Goal: Navigation & Orientation: Find specific page/section

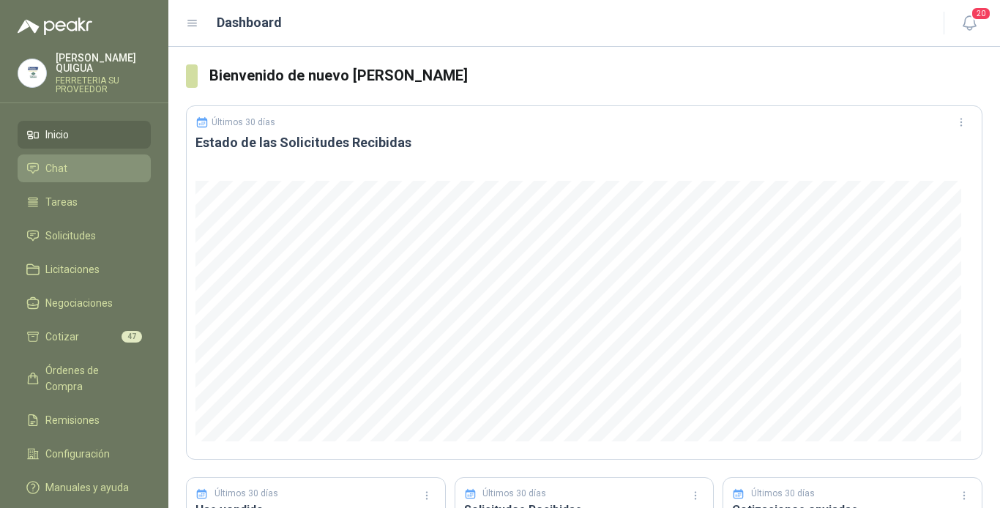
click at [94, 160] on li "Chat" at bounding box center [84, 168] width 116 height 16
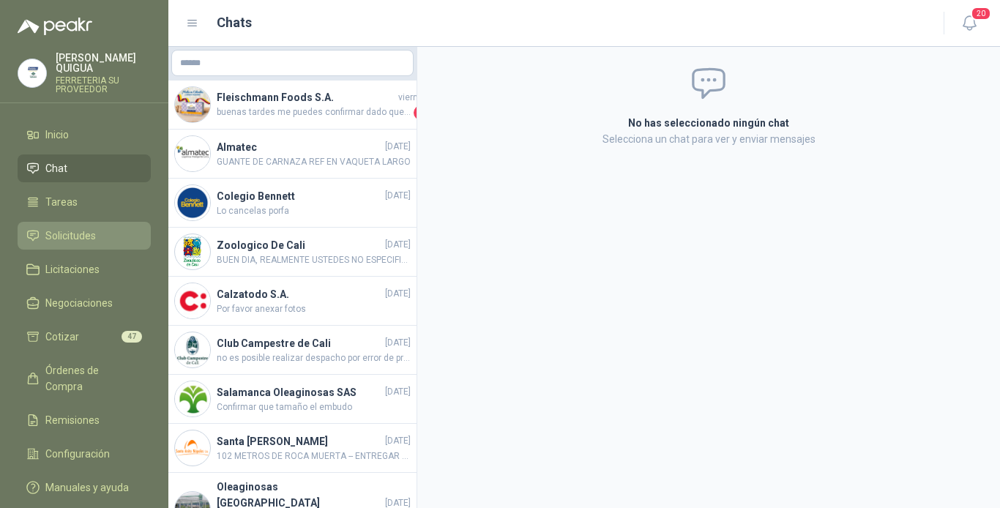
click at [101, 228] on li "Solicitudes" at bounding box center [84, 236] width 116 height 16
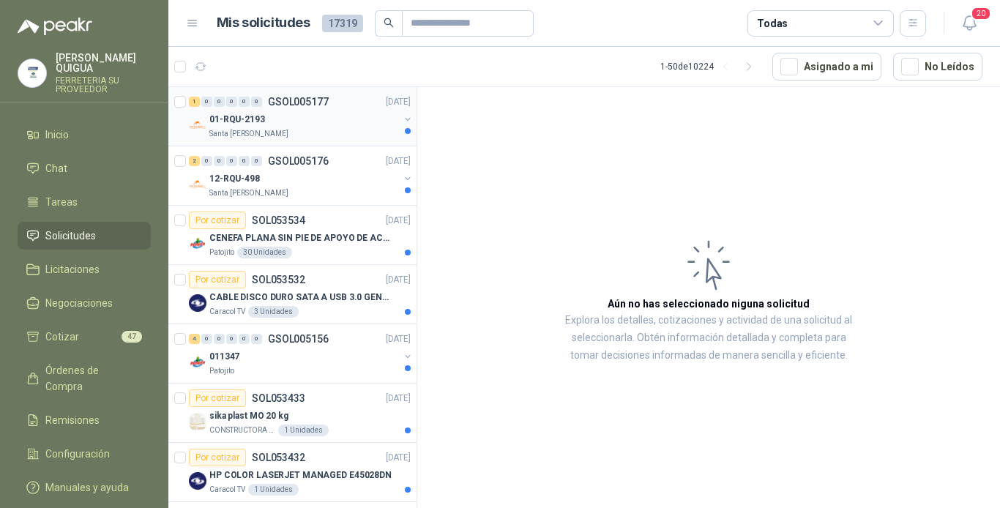
click at [302, 111] on div "01-RQU-2193" at bounding box center [304, 120] width 190 height 18
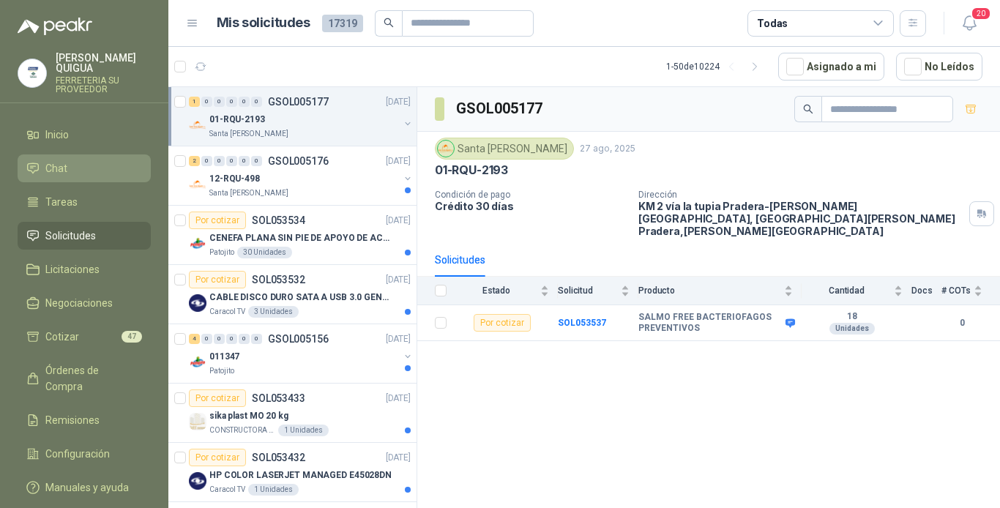
click at [89, 160] on li "Chat" at bounding box center [84, 168] width 116 height 16
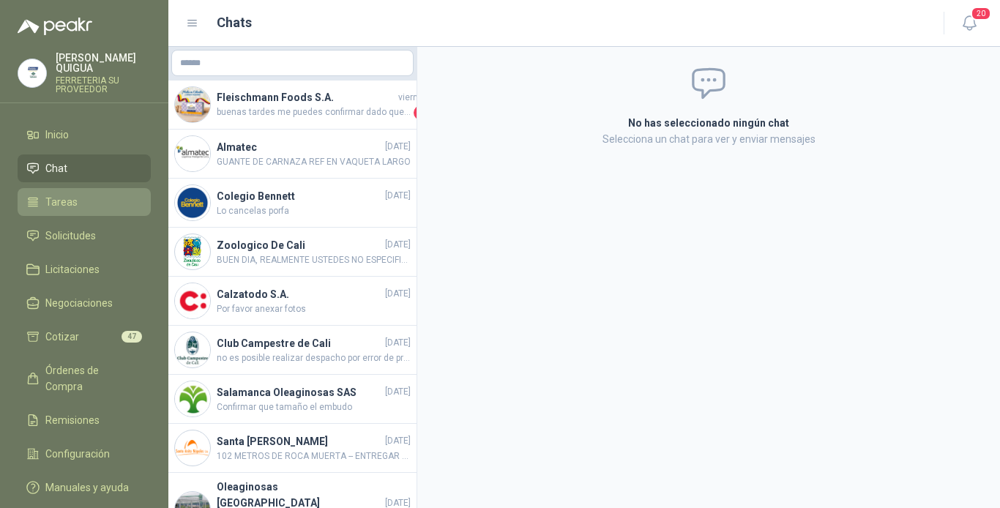
click at [99, 199] on li "Tareas" at bounding box center [84, 202] width 116 height 16
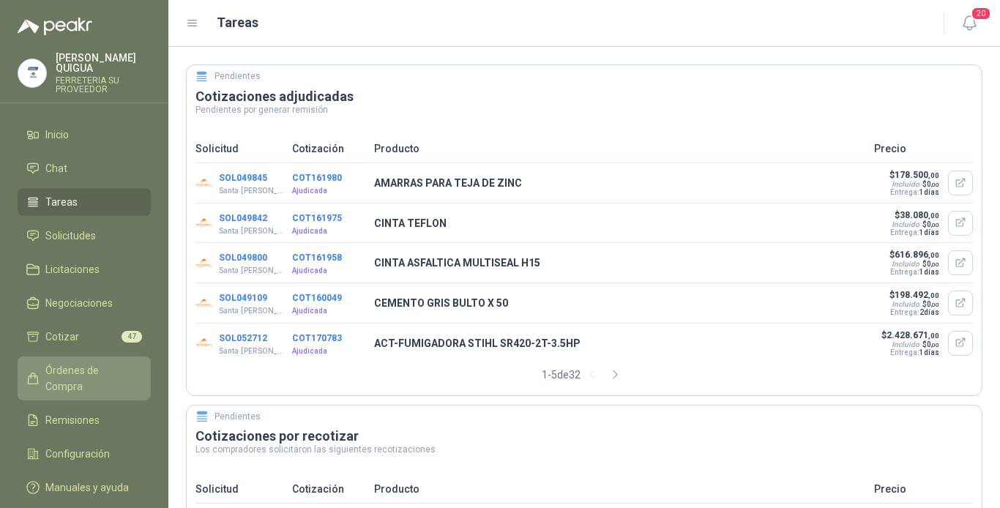
click at [122, 363] on span "Órdenes de Compra" at bounding box center [91, 379] width 92 height 32
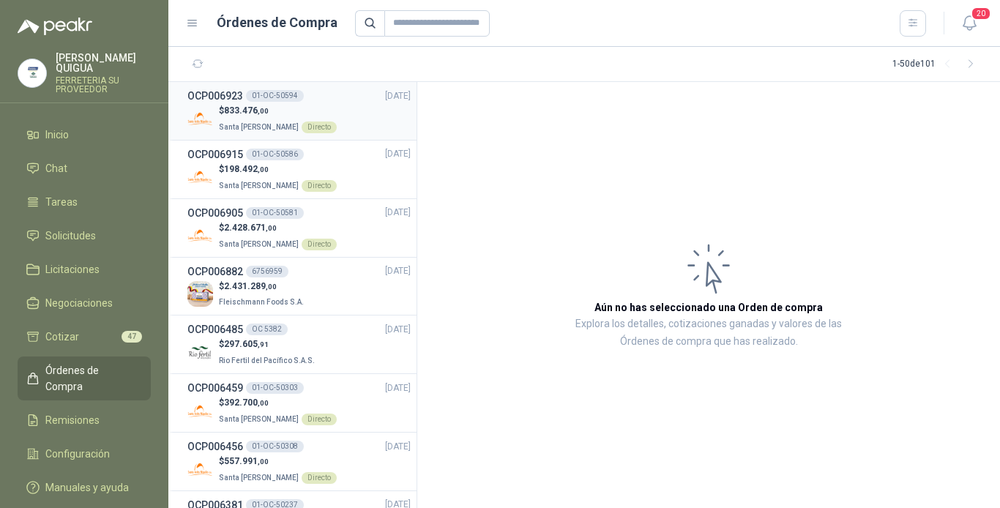
click at [333, 99] on div "OCP006923 01-OC-50594 [DATE]" at bounding box center [298, 96] width 223 height 16
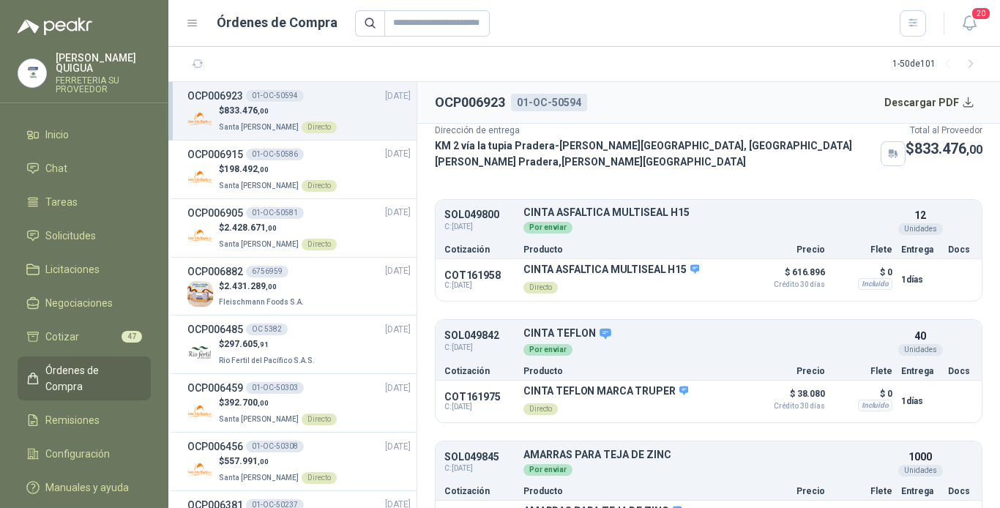
scroll to position [73, 0]
click at [348, 171] on div "$ 198.492 ,00 Santa [PERSON_NAME] Directo" at bounding box center [298, 178] width 223 height 30
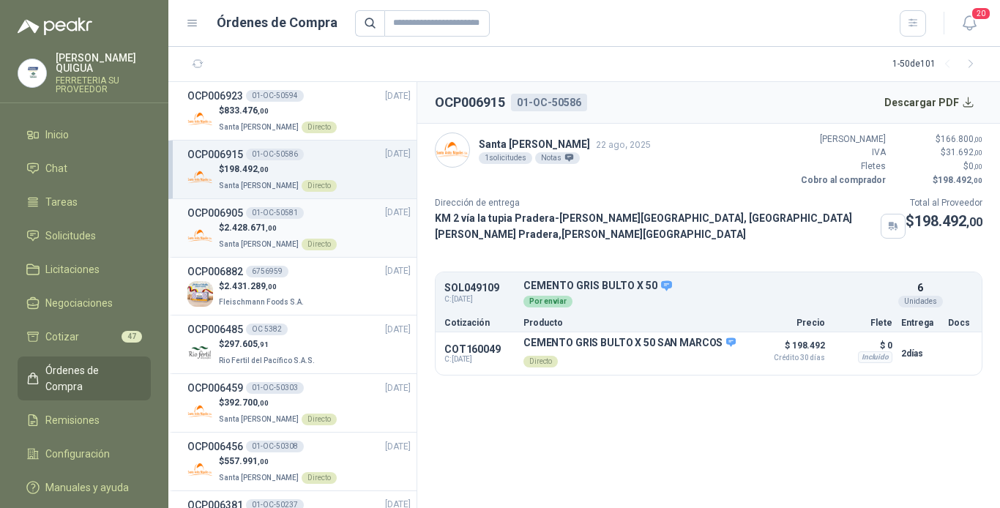
click at [358, 231] on div "$ 2.428.671 ,00 Santa [PERSON_NAME] Directo" at bounding box center [298, 236] width 223 height 30
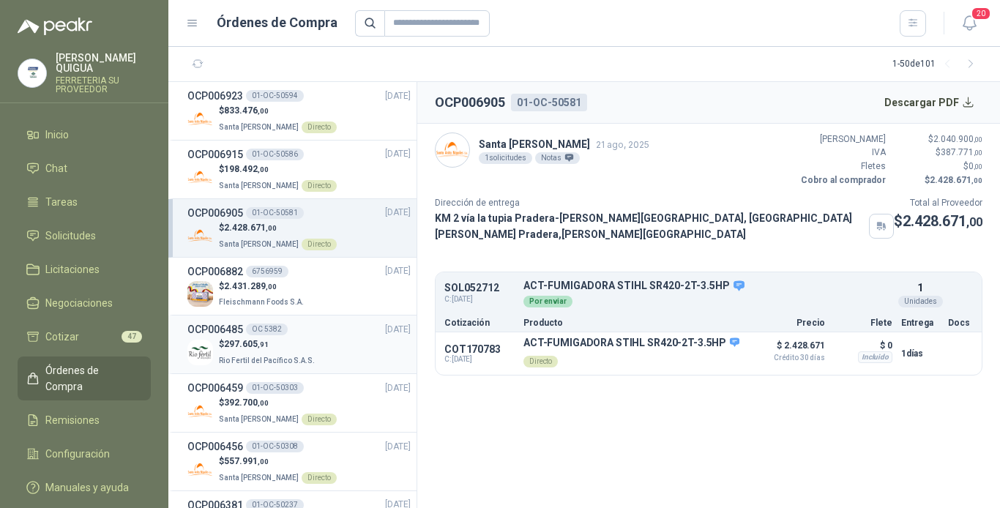
click at [355, 343] on div "$ 297.605 ,91 Rio Fertil del Pacífico S.A.S." at bounding box center [298, 353] width 223 height 30
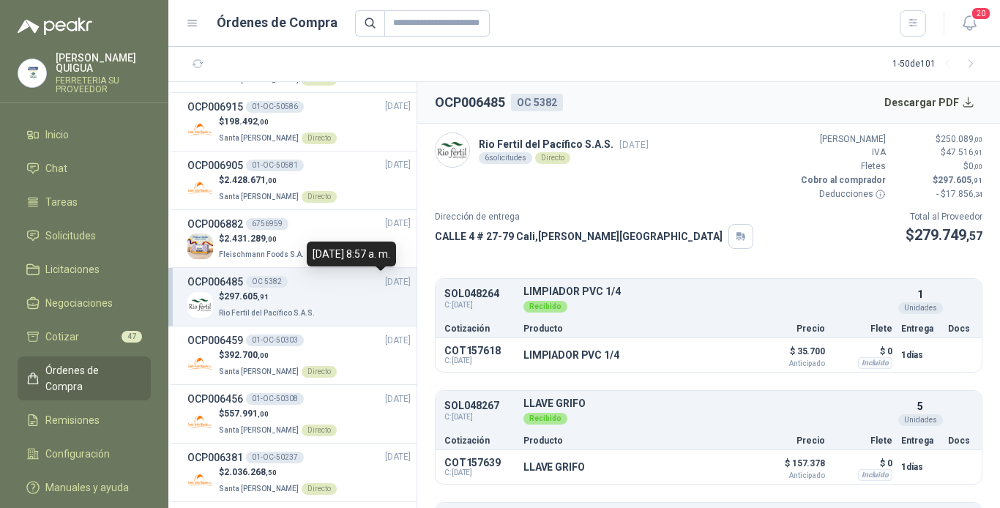
scroll to position [73, 0]
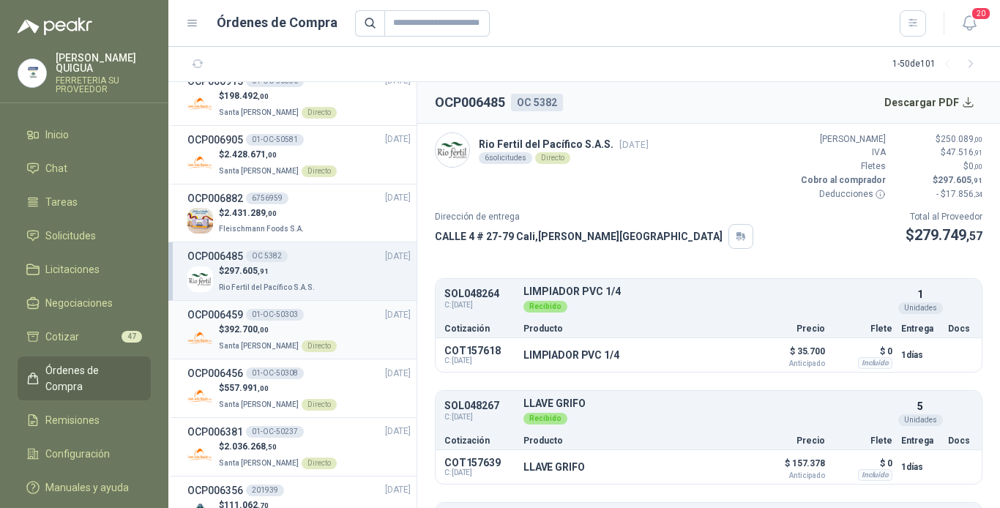
click at [329, 326] on div "$ 392.700 ,00 Santa [PERSON_NAME] Directo" at bounding box center [298, 338] width 223 height 30
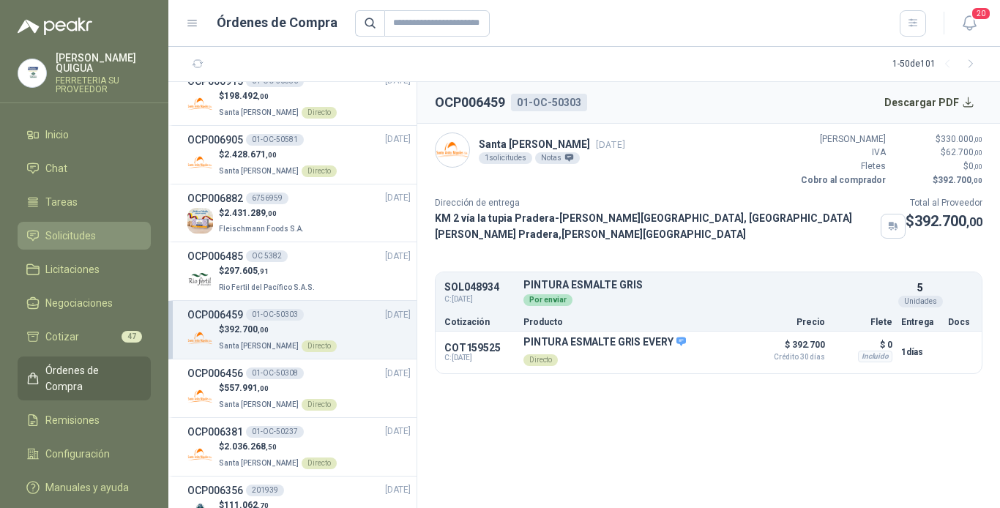
click at [101, 222] on link "Solicitudes" at bounding box center [84, 236] width 133 height 28
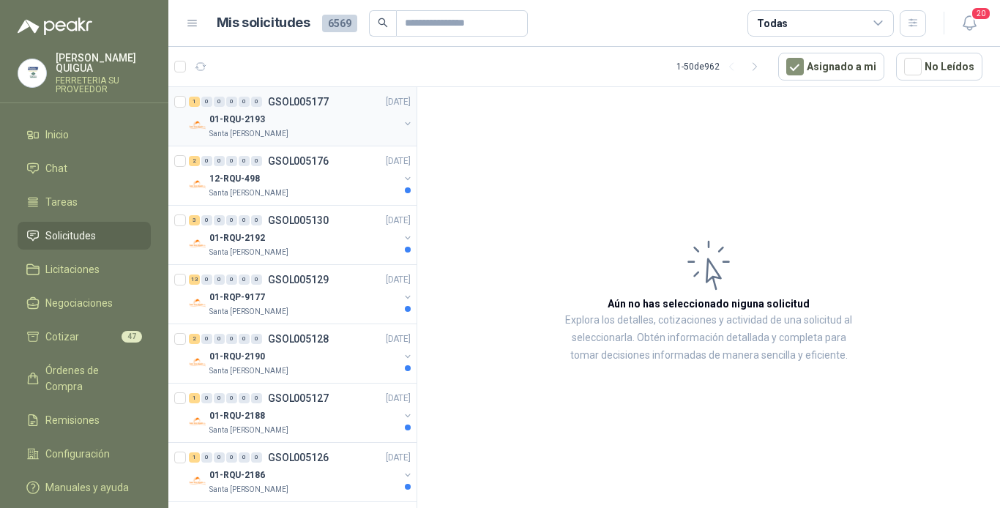
click at [299, 121] on div "01-RQU-2193" at bounding box center [304, 120] width 190 height 18
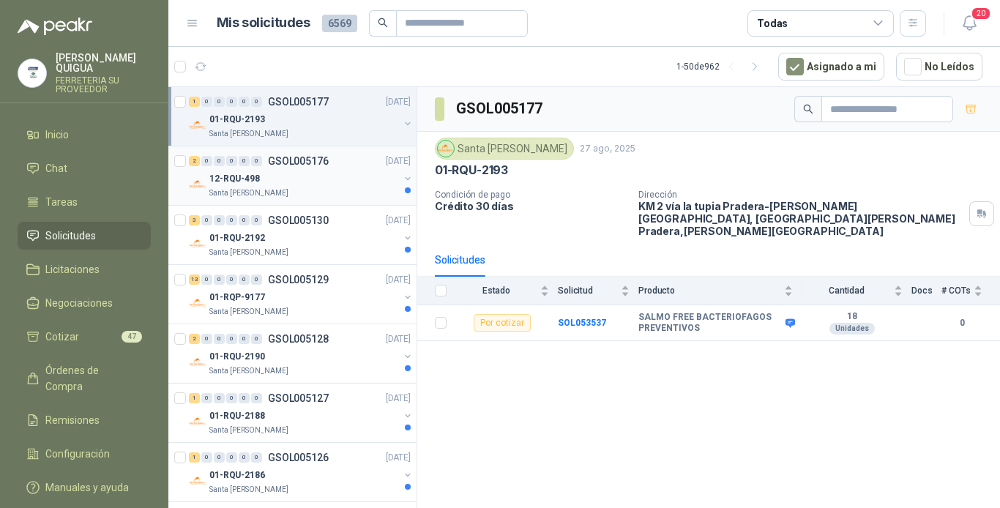
click at [310, 173] on div "12-RQU-498" at bounding box center [304, 179] width 190 height 18
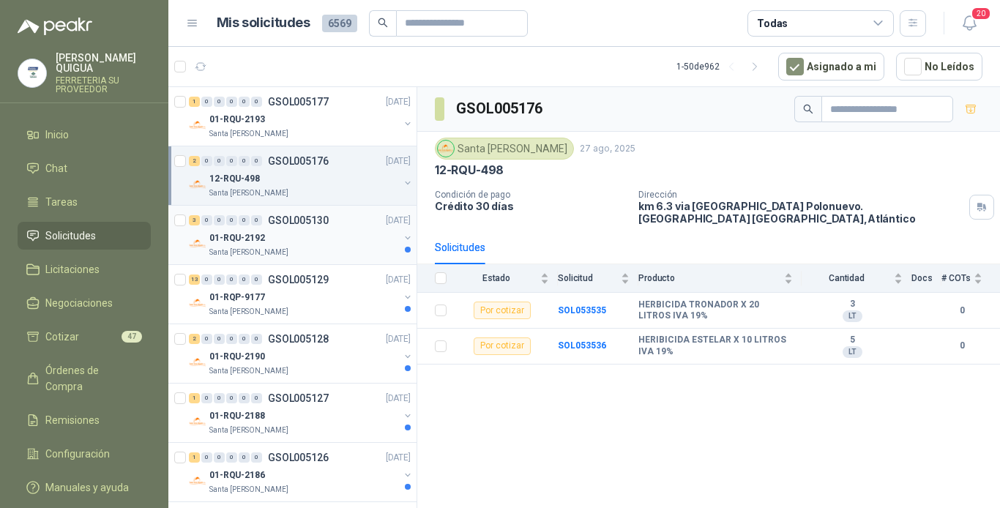
click at [313, 234] on div "01-RQU-2192" at bounding box center [304, 238] width 190 height 18
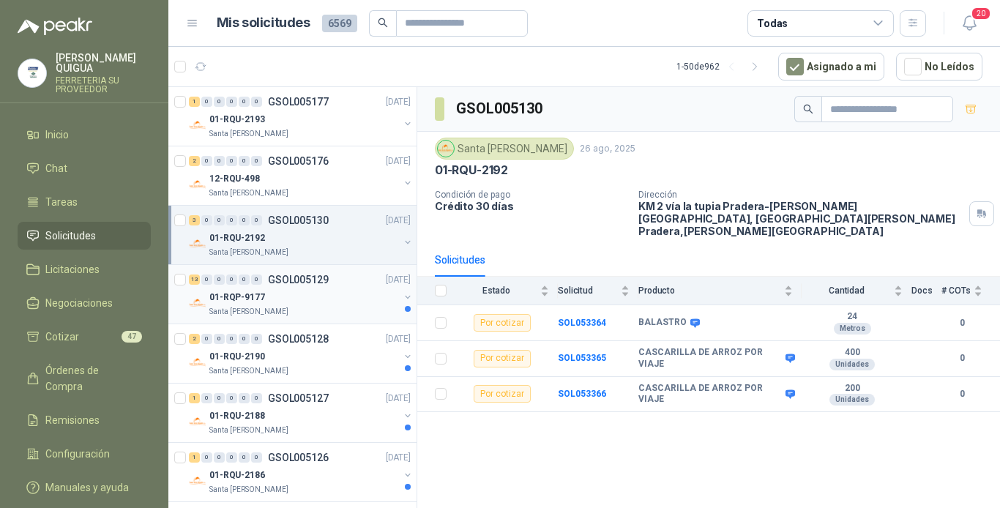
click at [338, 289] on div "01-RQP-9177" at bounding box center [304, 298] width 190 height 18
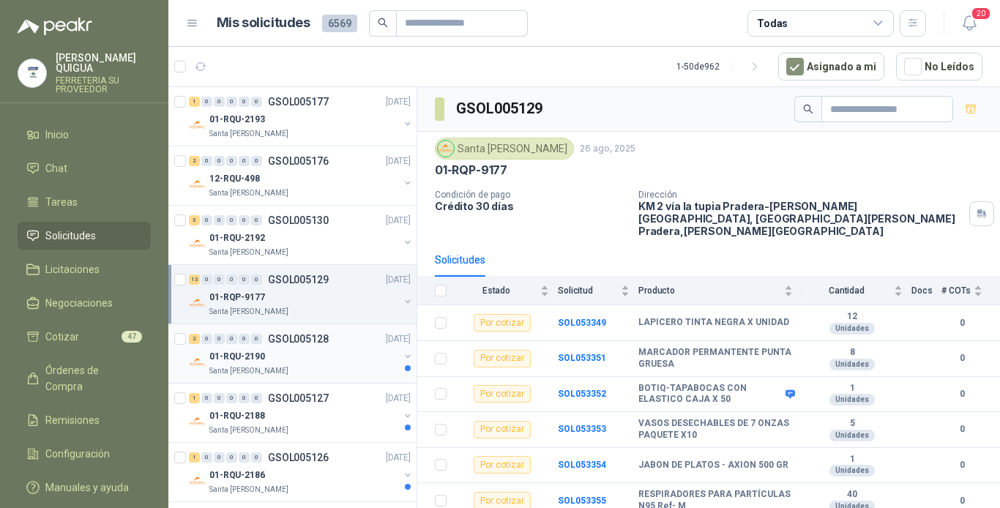
click at [353, 352] on div "01-RQU-2190" at bounding box center [304, 357] width 190 height 18
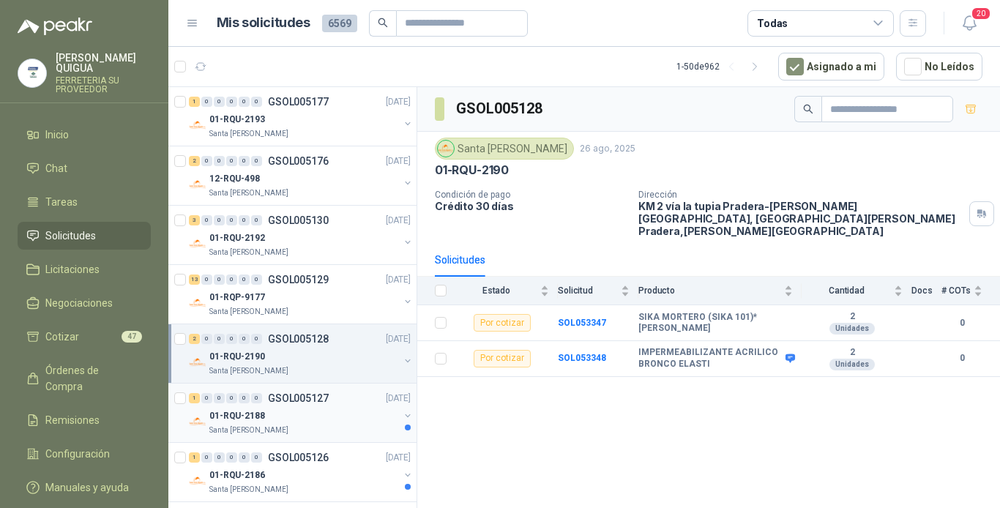
click at [342, 407] on div "01-RQU-2188" at bounding box center [304, 416] width 190 height 18
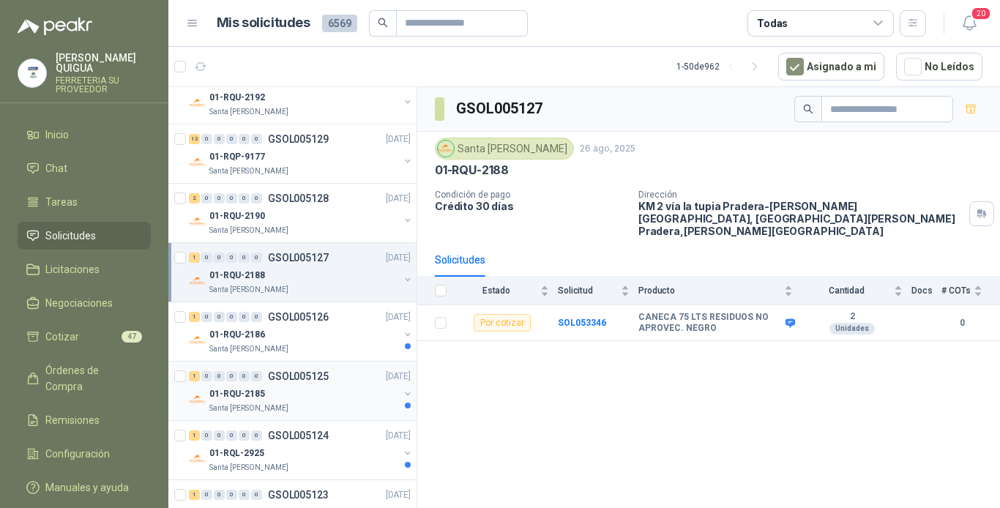
scroll to position [146, 0]
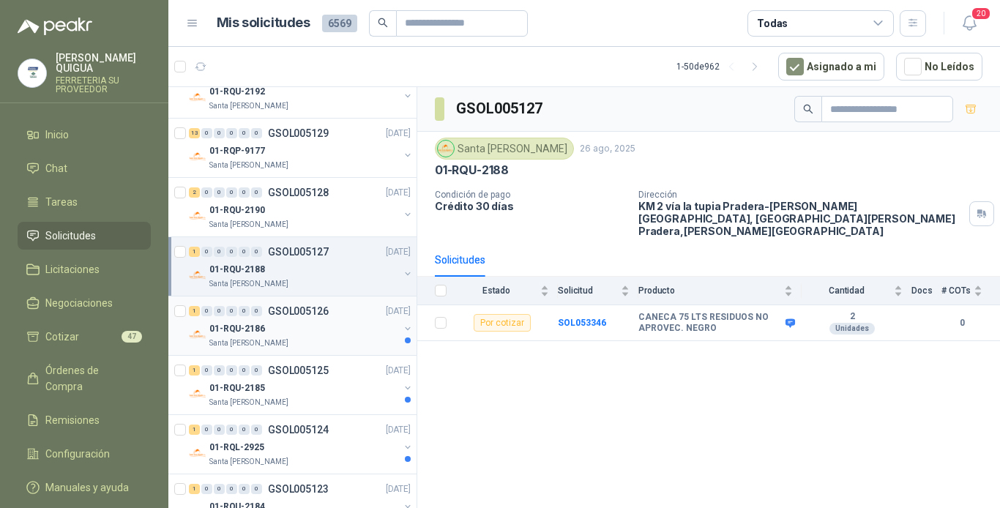
click at [330, 330] on div "01-RQU-2186" at bounding box center [304, 329] width 190 height 18
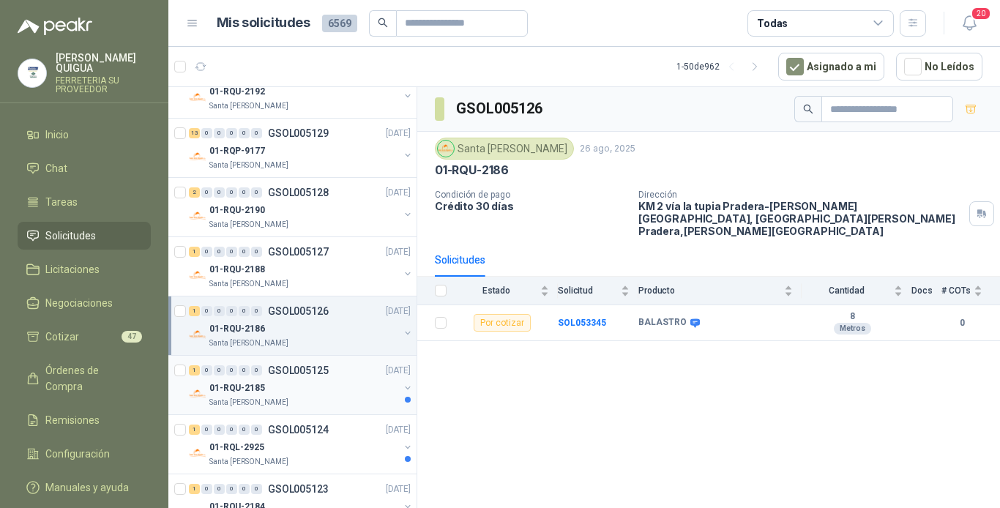
click at [356, 384] on div "01-RQU-2185" at bounding box center [304, 388] width 190 height 18
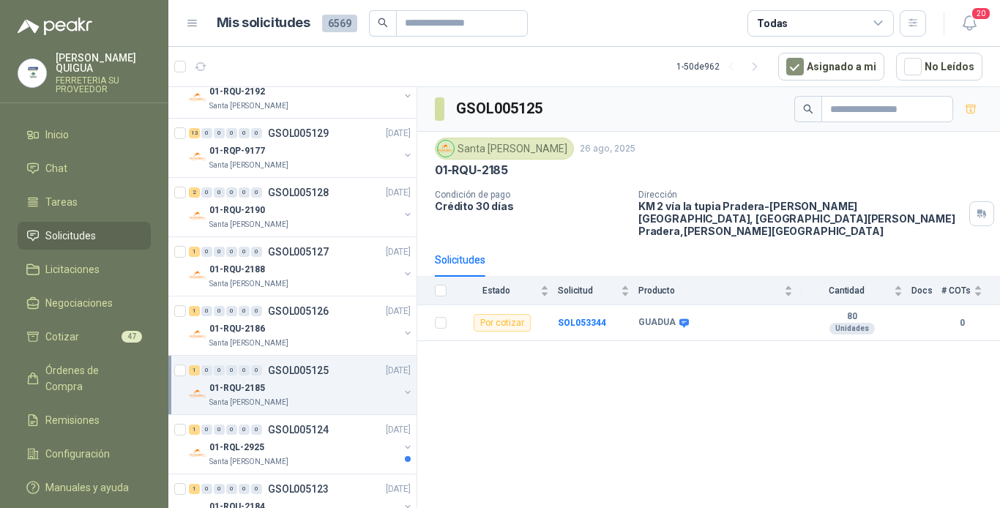
scroll to position [220, 0]
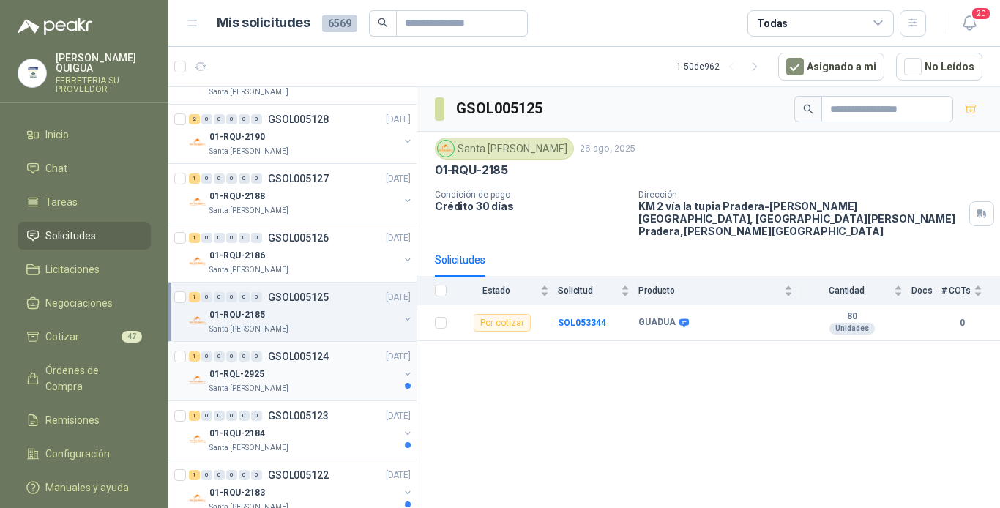
click at [347, 367] on div "01-RQL-2925" at bounding box center [304, 374] width 190 height 18
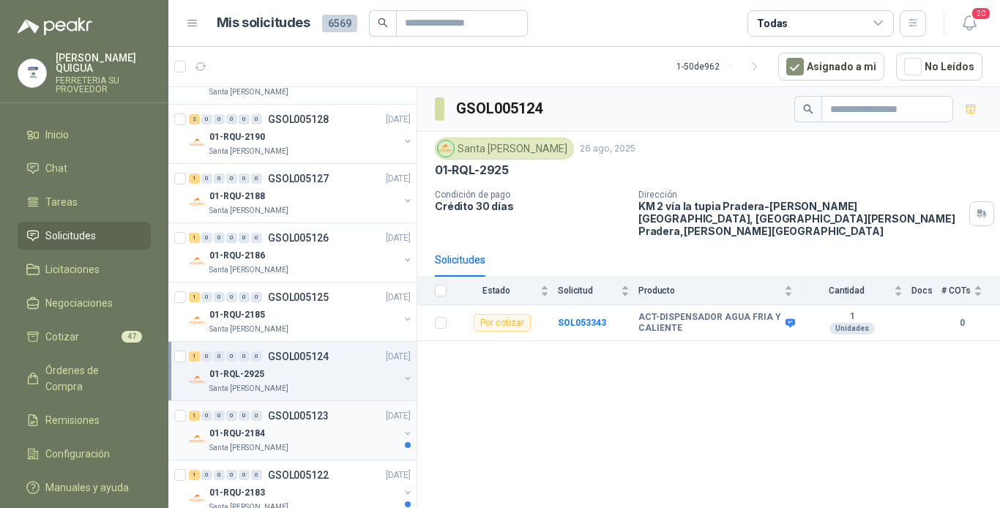
click at [342, 419] on div "1 0 0 0 0 0 GSOL005123 [DATE]" at bounding box center [301, 416] width 225 height 18
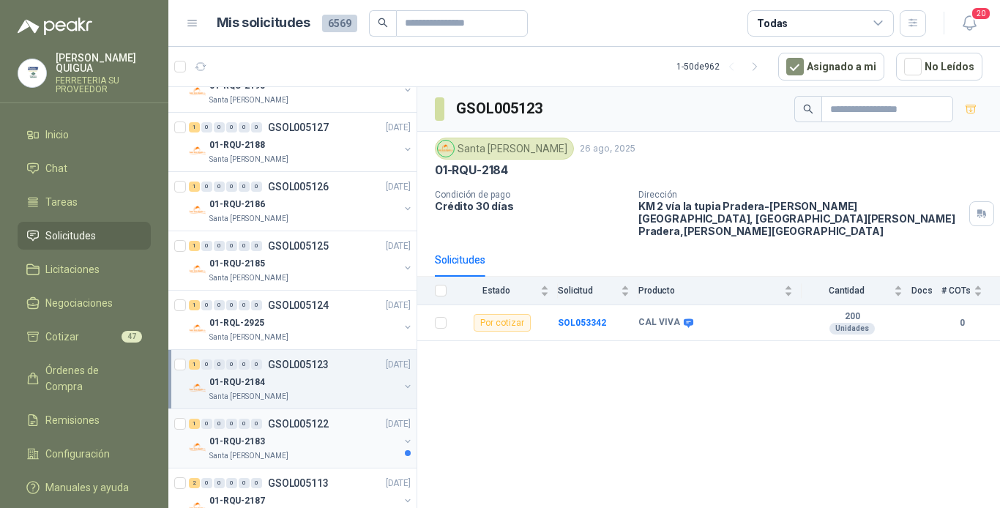
scroll to position [293, 0]
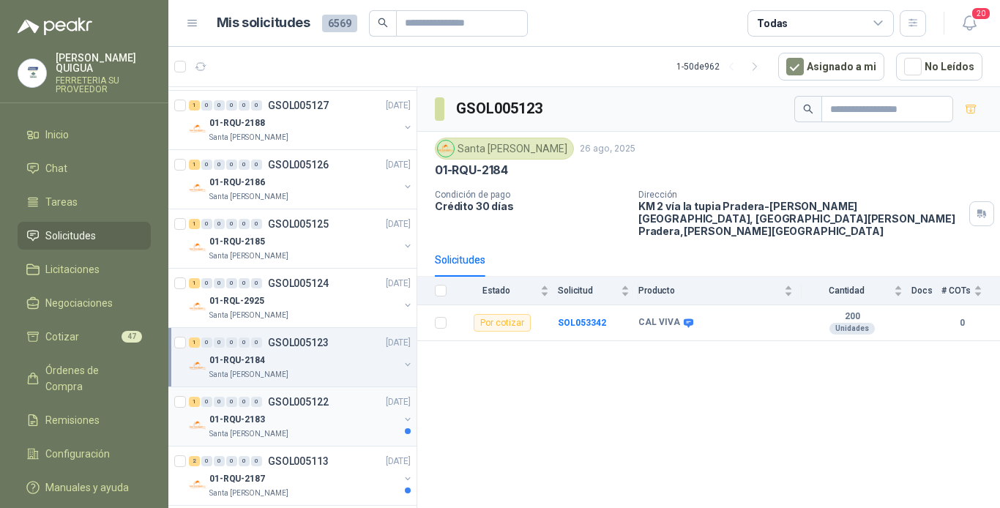
click at [340, 406] on div "1 0 0 0 0 0 GSOL005122 [DATE]" at bounding box center [301, 402] width 225 height 18
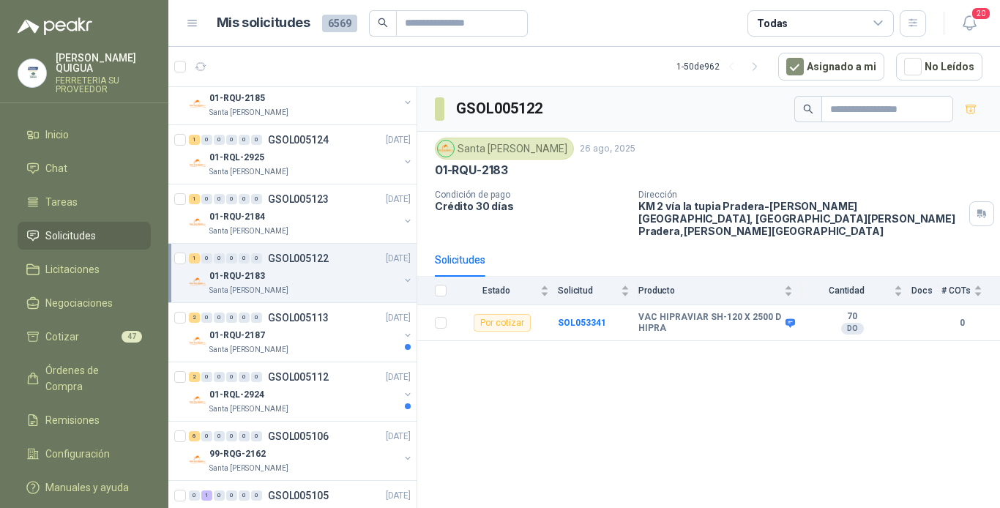
scroll to position [439, 0]
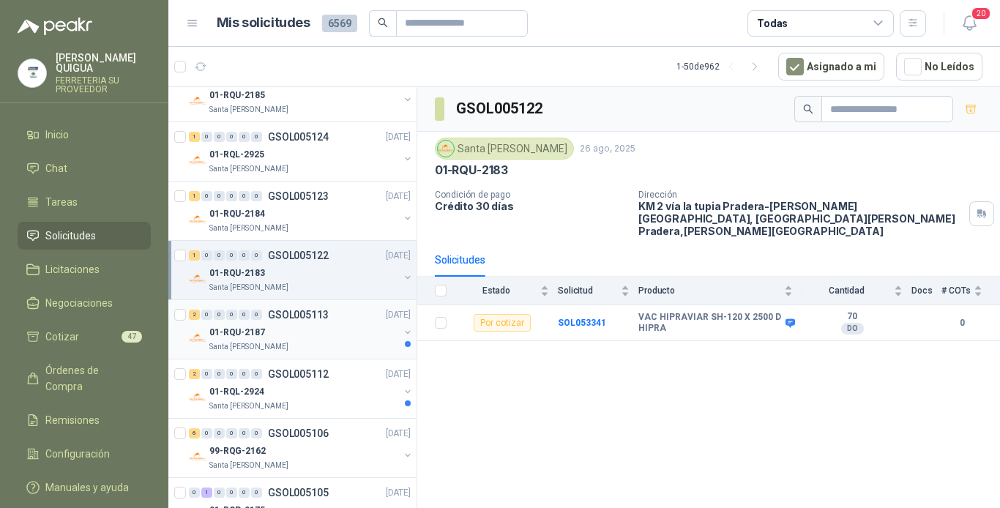
click at [319, 339] on div "01-RQU-2187" at bounding box center [304, 333] width 190 height 18
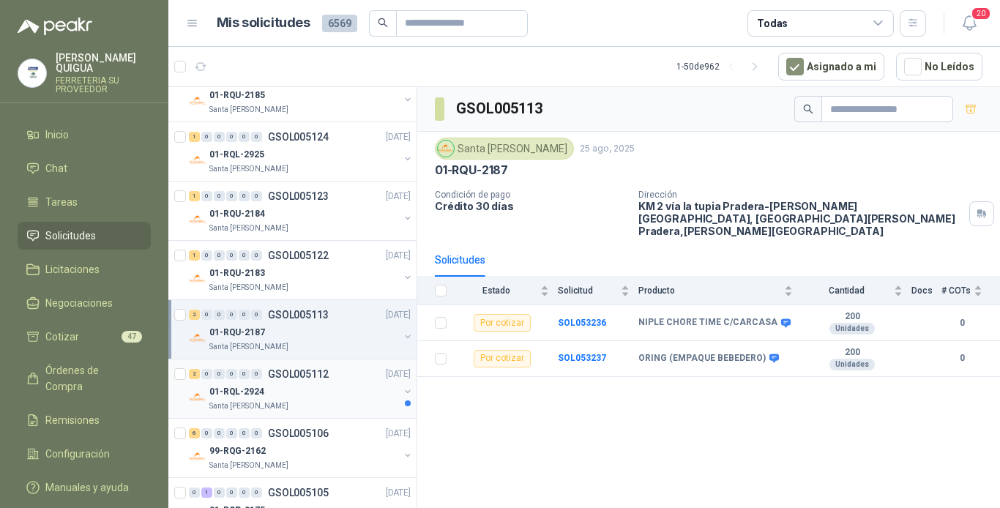
click at [348, 399] on div "01-RQL-2924" at bounding box center [304, 392] width 190 height 18
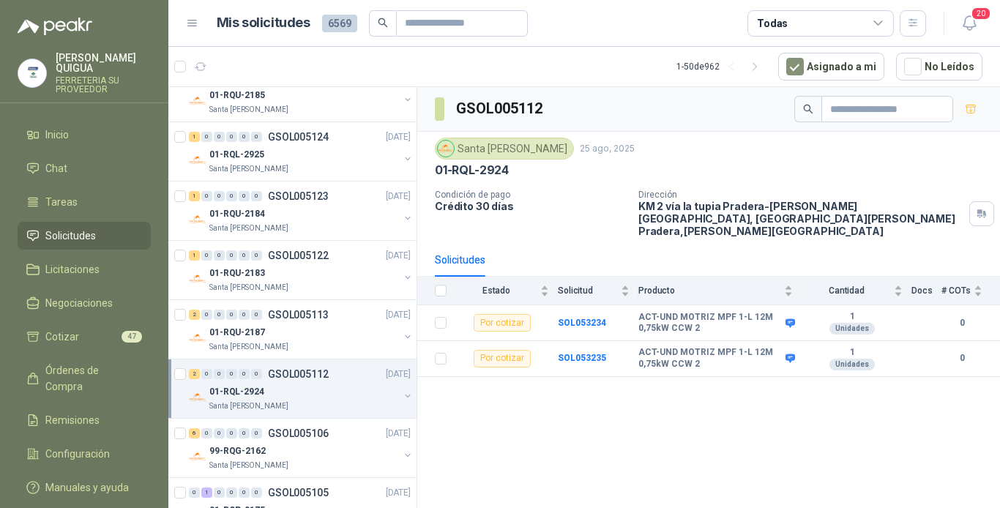
scroll to position [513, 0]
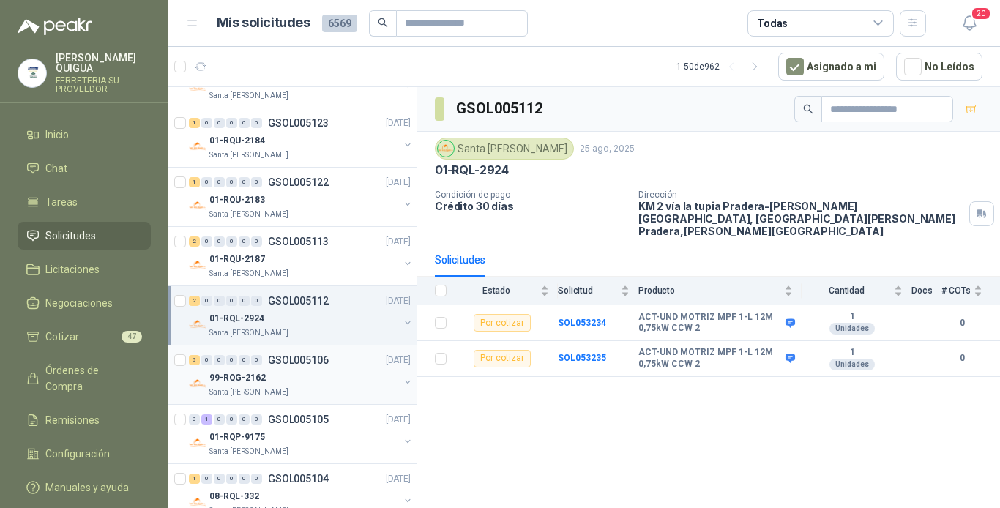
click at [340, 377] on div "99-RQG-2162" at bounding box center [304, 378] width 190 height 18
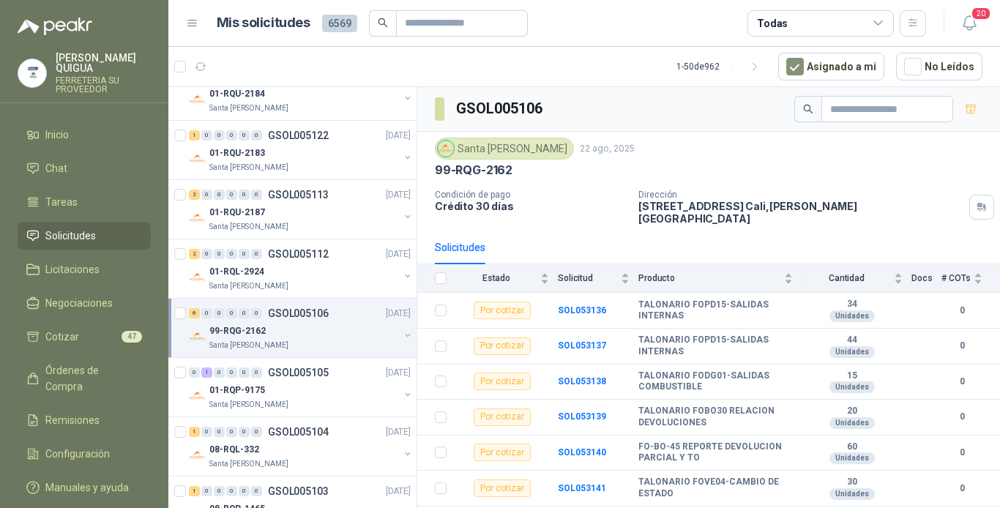
scroll to position [586, 0]
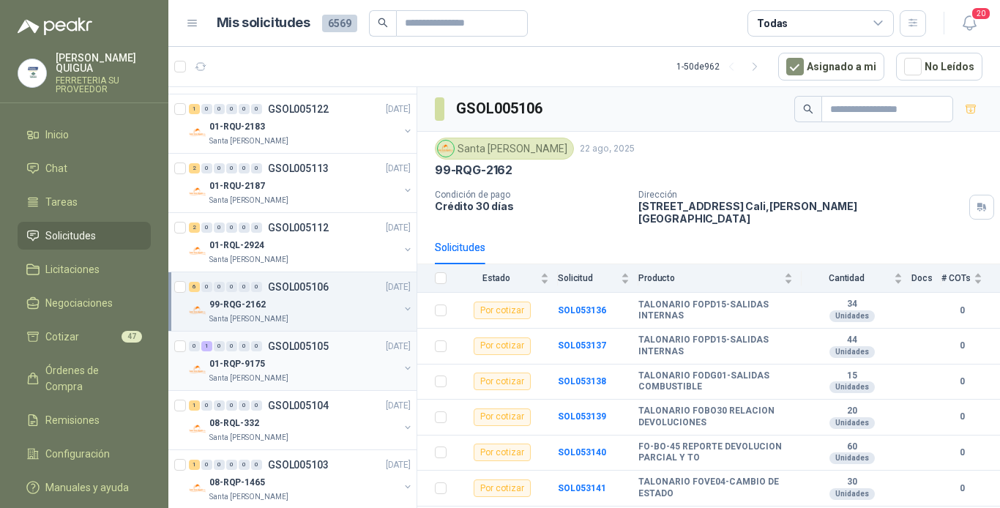
click at [333, 363] on div "01-RQP-9175" at bounding box center [304, 364] width 190 height 18
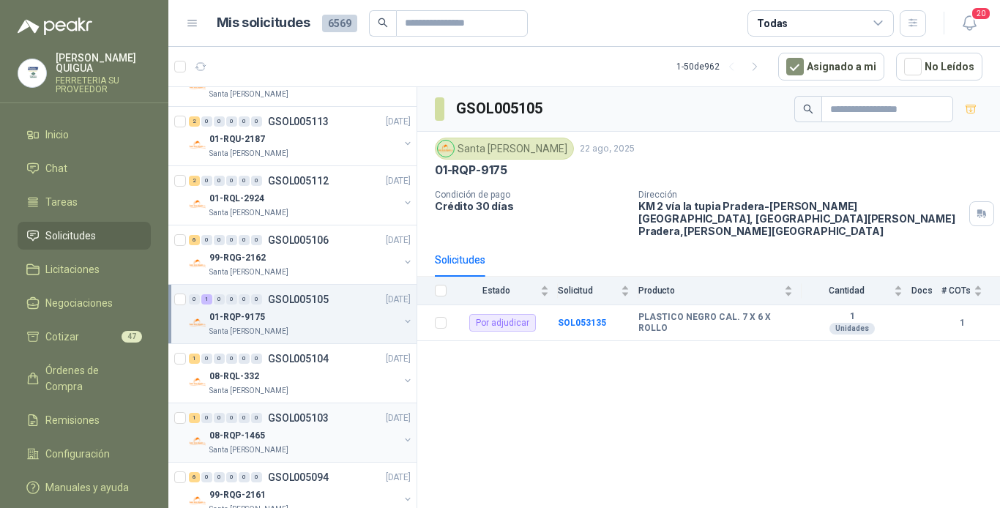
scroll to position [659, 0]
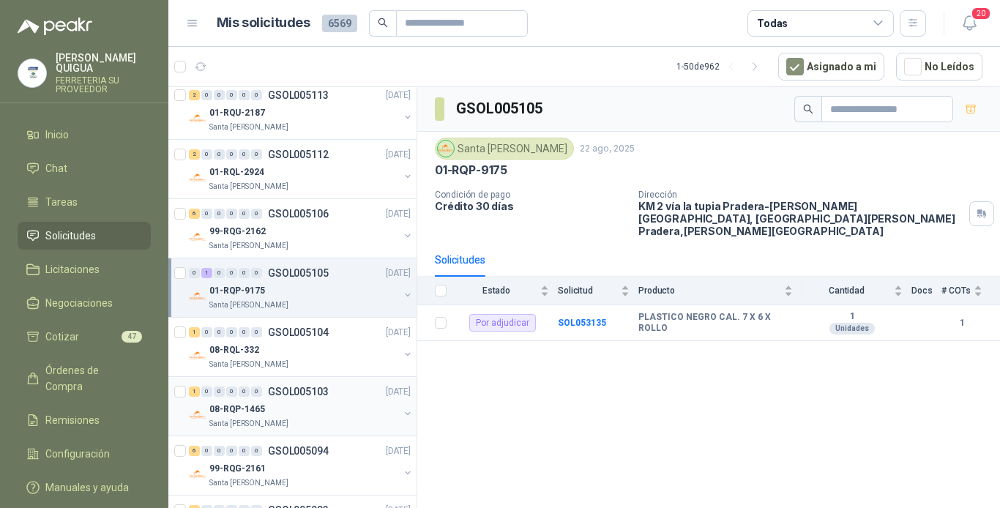
click at [330, 409] on div "08-RQP-1465" at bounding box center [304, 410] width 190 height 18
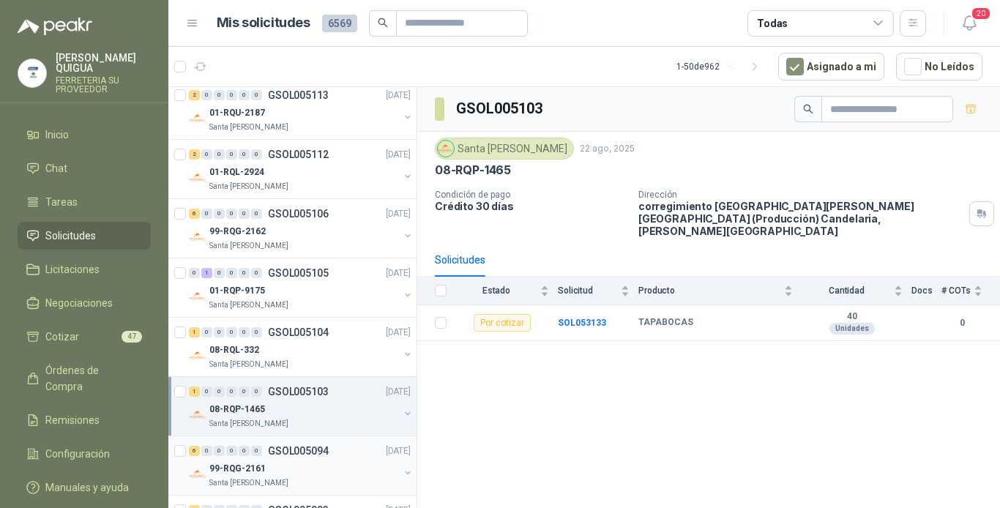
click at [356, 467] on div "99-RQG-2161" at bounding box center [304, 469] width 190 height 18
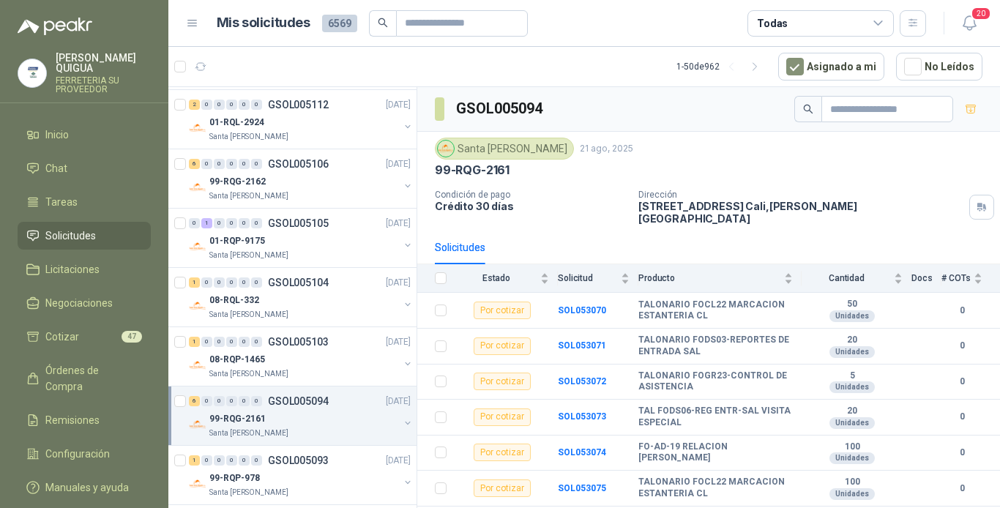
scroll to position [732, 0]
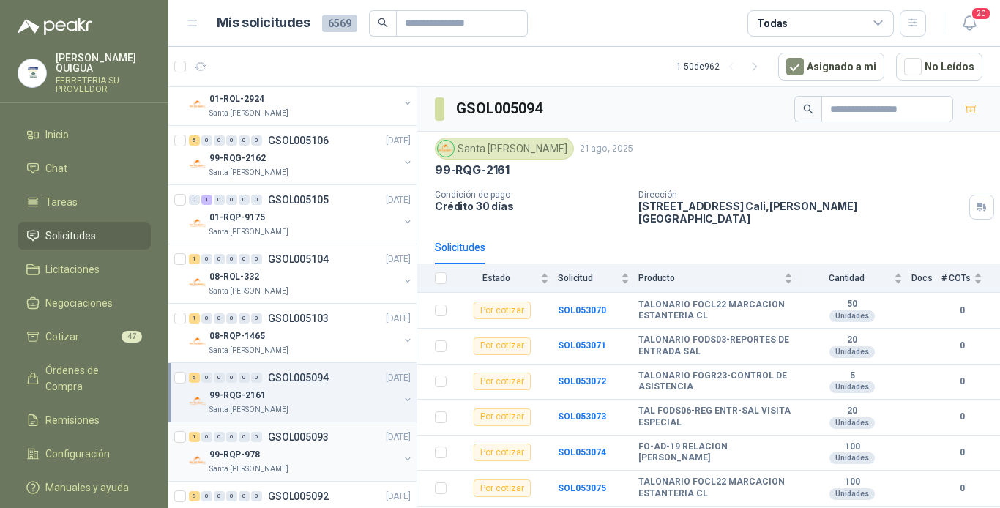
click at [327, 453] on div "99-RQP-978" at bounding box center [304, 455] width 190 height 18
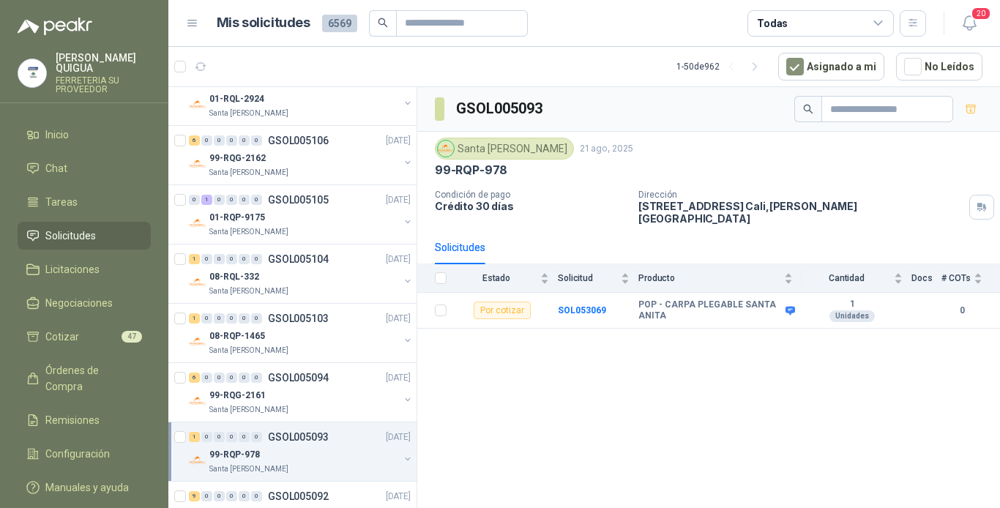
scroll to position [806, 0]
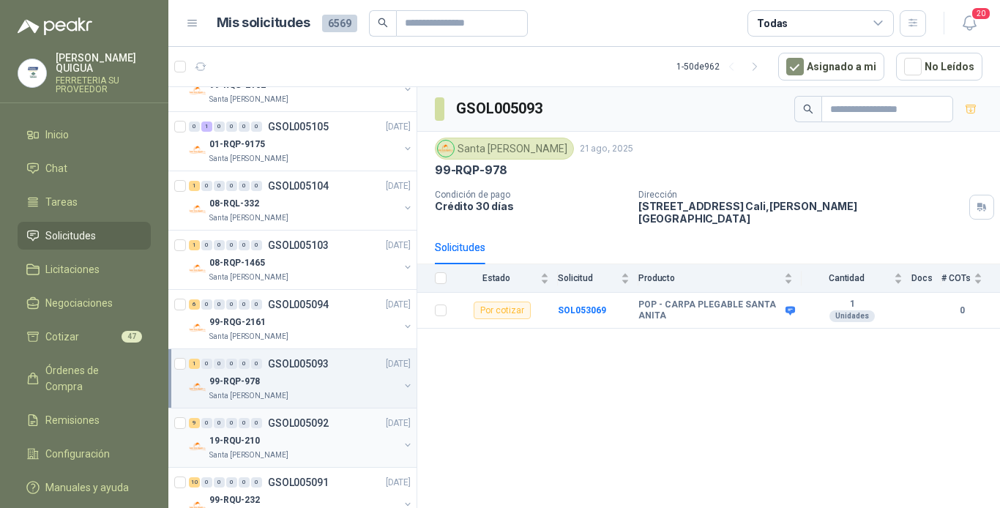
click at [325, 443] on div "19-RQU-210" at bounding box center [304, 441] width 190 height 18
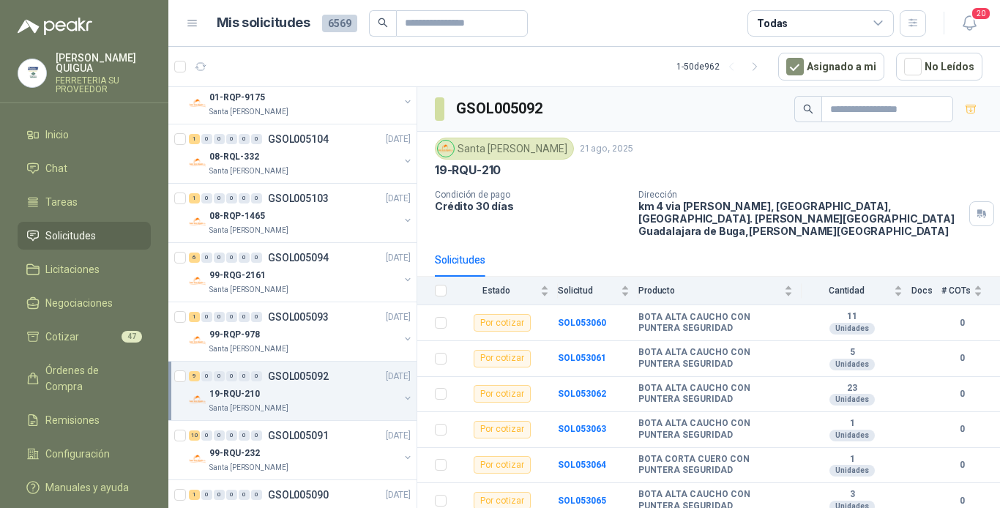
scroll to position [879, 0]
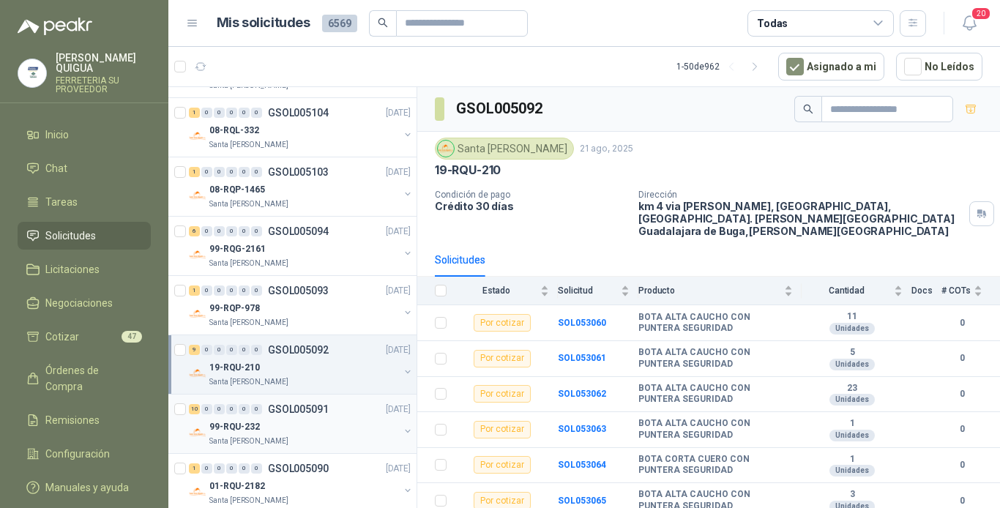
click at [319, 433] on div "99-RQU-232" at bounding box center [304, 427] width 190 height 18
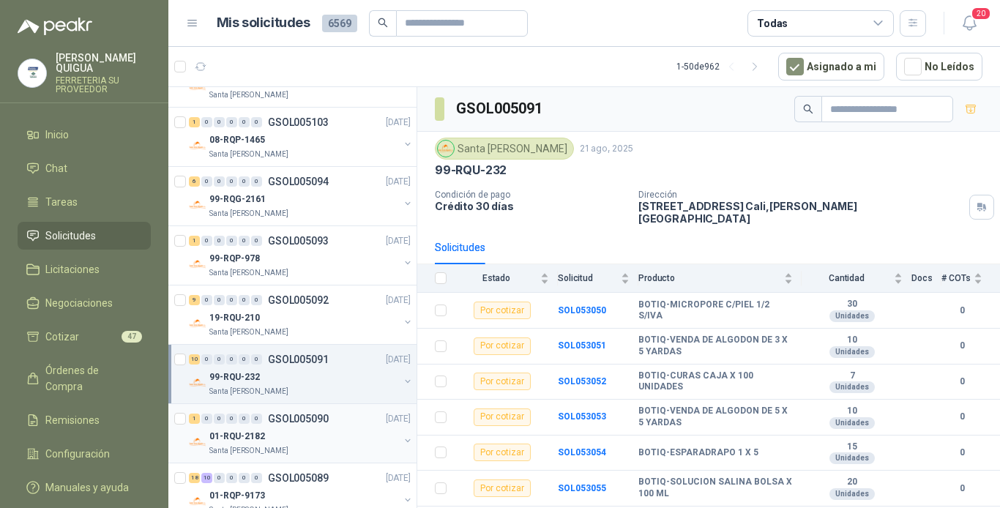
scroll to position [952, 0]
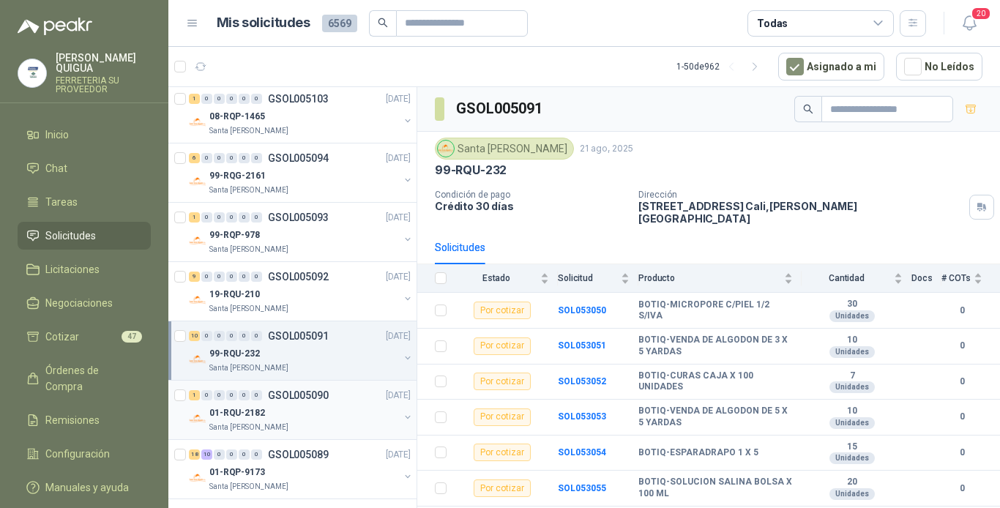
click at [310, 418] on div "01-RQU-2182" at bounding box center [304, 413] width 190 height 18
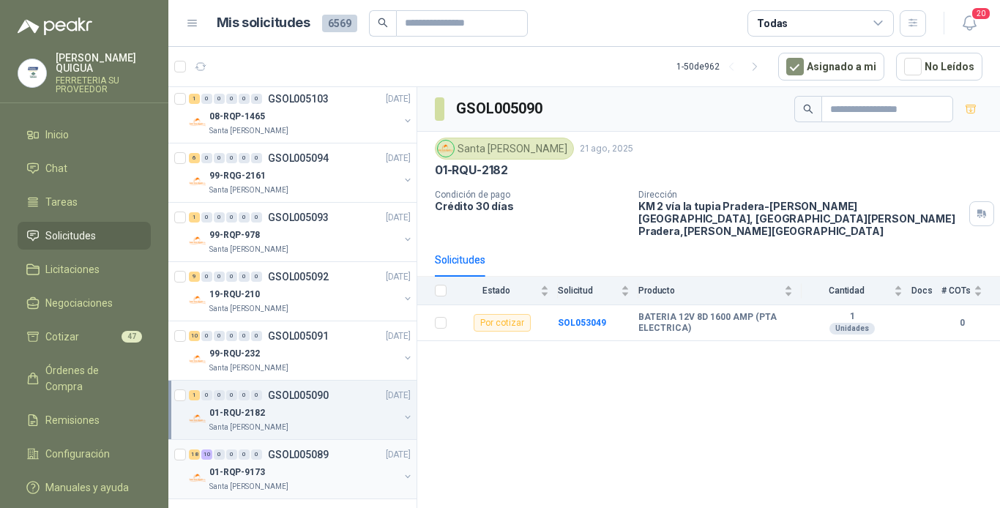
click at [323, 461] on div "18 10 0 0 0 0 GSOL005089 [DATE]" at bounding box center [301, 455] width 225 height 18
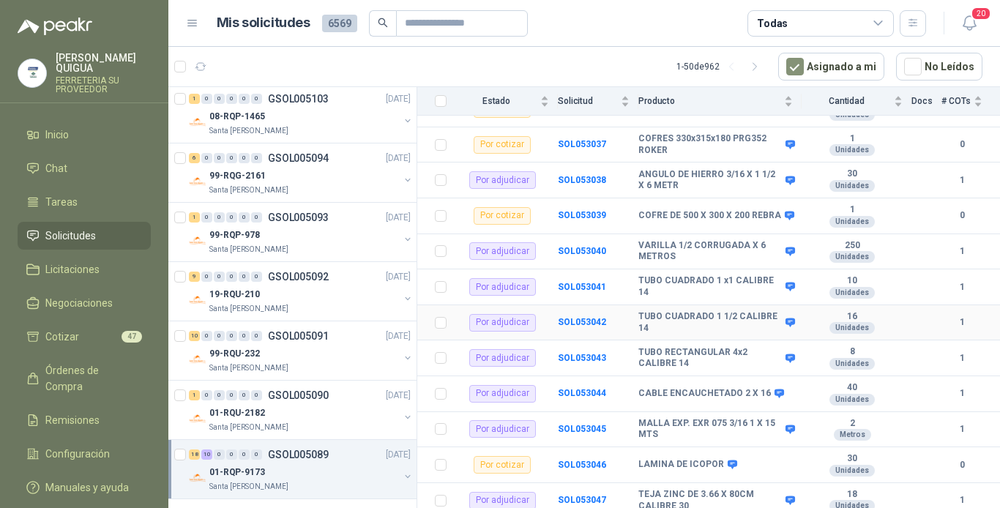
scroll to position [776, 0]
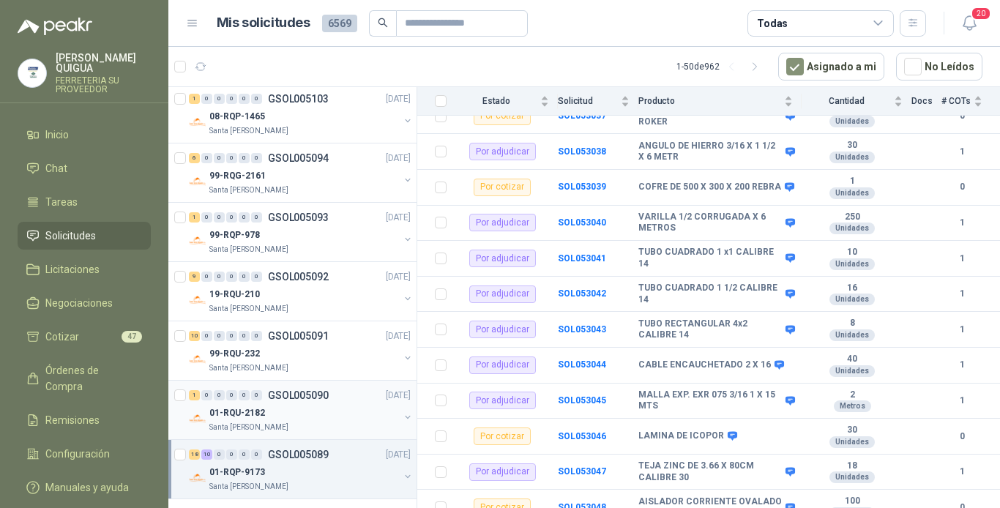
click at [318, 421] on div "01-RQU-2182" at bounding box center [304, 413] width 190 height 18
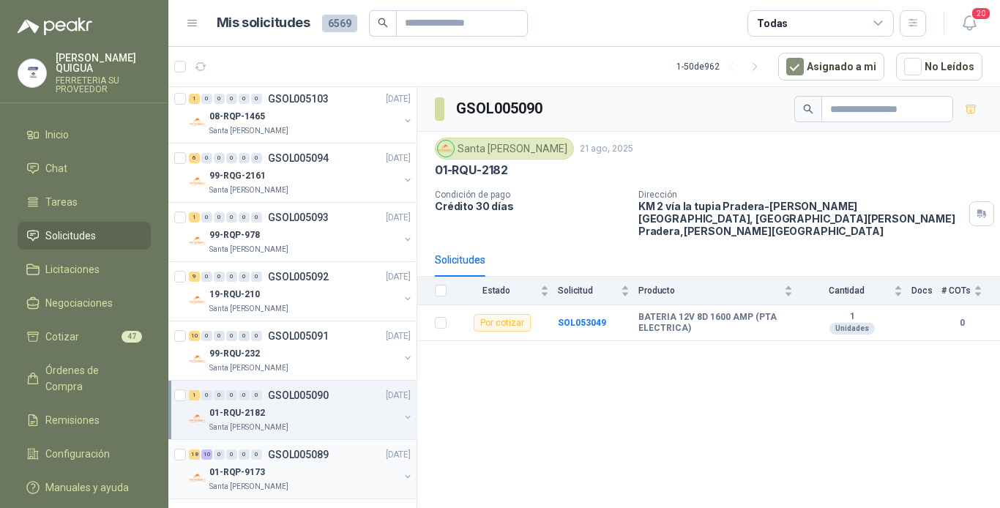
click at [327, 472] on div "01-RQP-9173" at bounding box center [304, 473] width 190 height 18
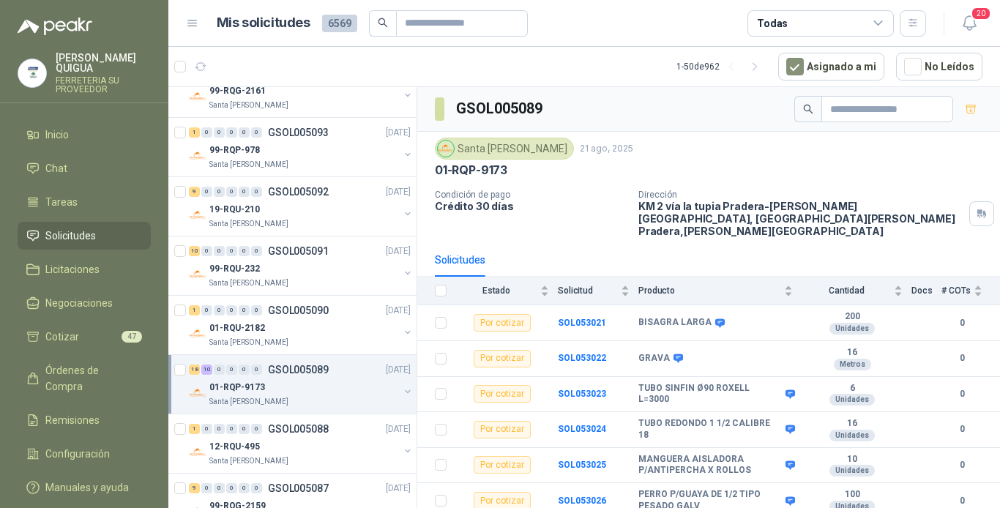
scroll to position [1099, 0]
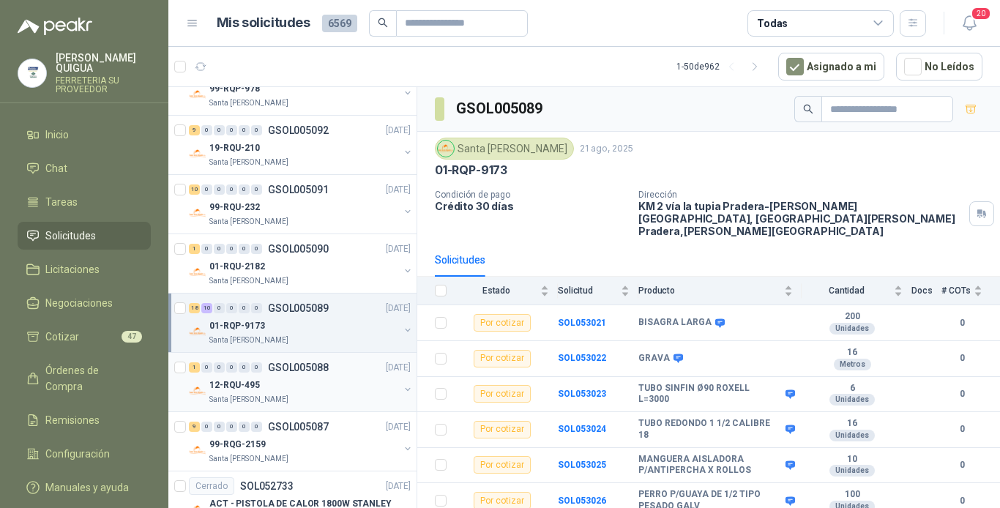
click at [319, 388] on div "12-RQU-495" at bounding box center [304, 385] width 190 height 18
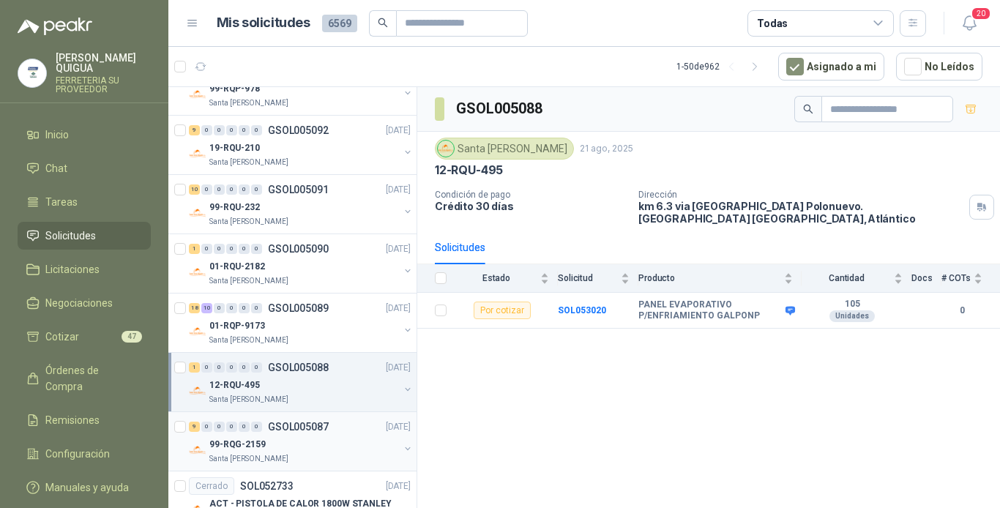
click at [346, 445] on div "99-RQG-2159" at bounding box center [304, 445] width 190 height 18
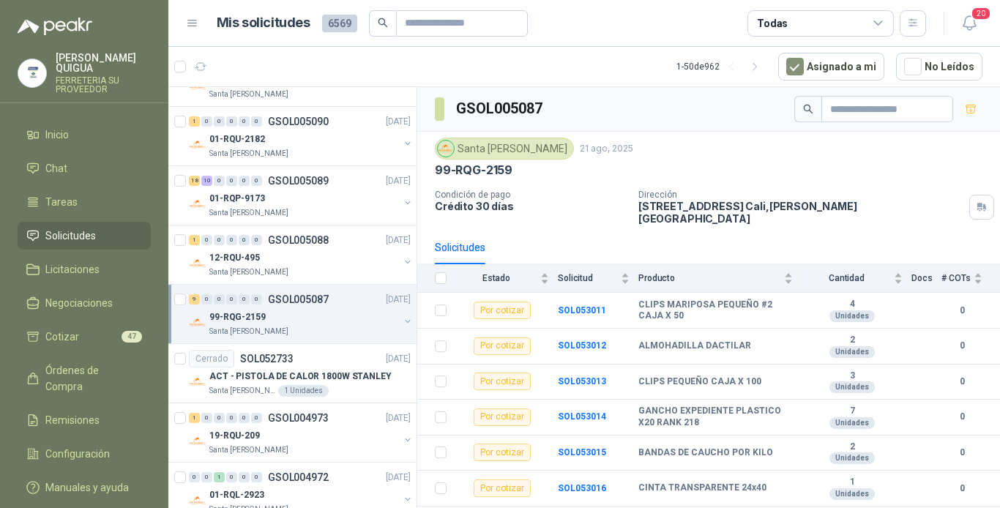
scroll to position [1245, 0]
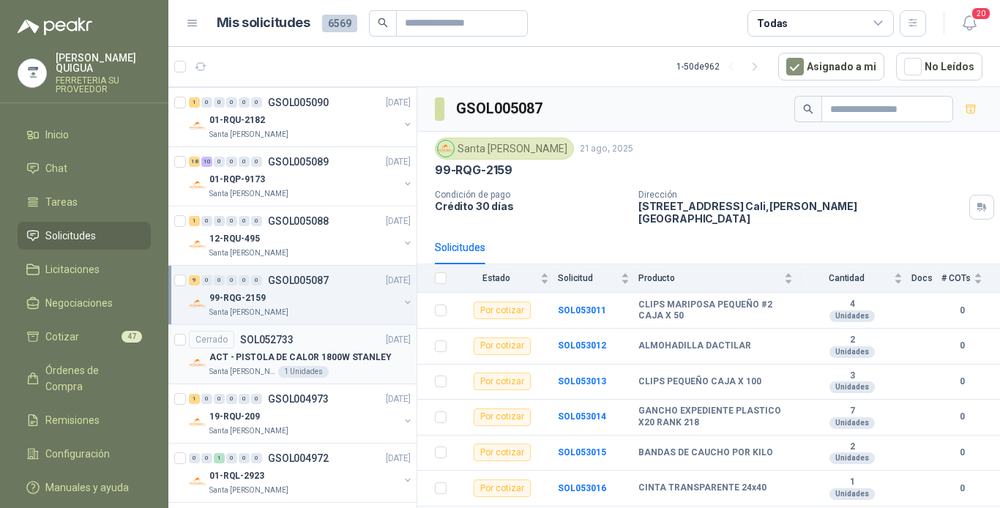
click at [311, 355] on p "ACT - PISTOLA DE CALOR 1800W STANLEY" at bounding box center [300, 358] width 182 height 14
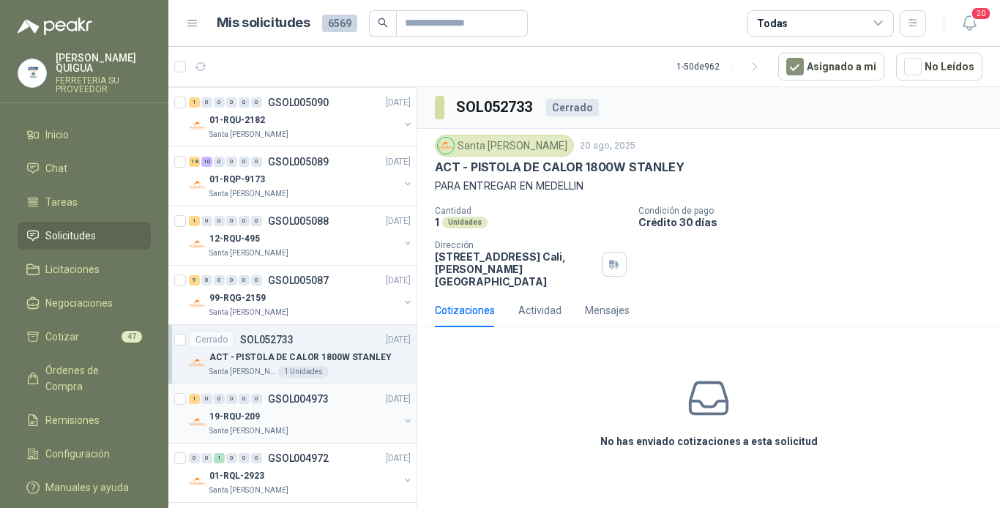
click at [319, 426] on div "Santa [PERSON_NAME]" at bounding box center [304, 432] width 190 height 12
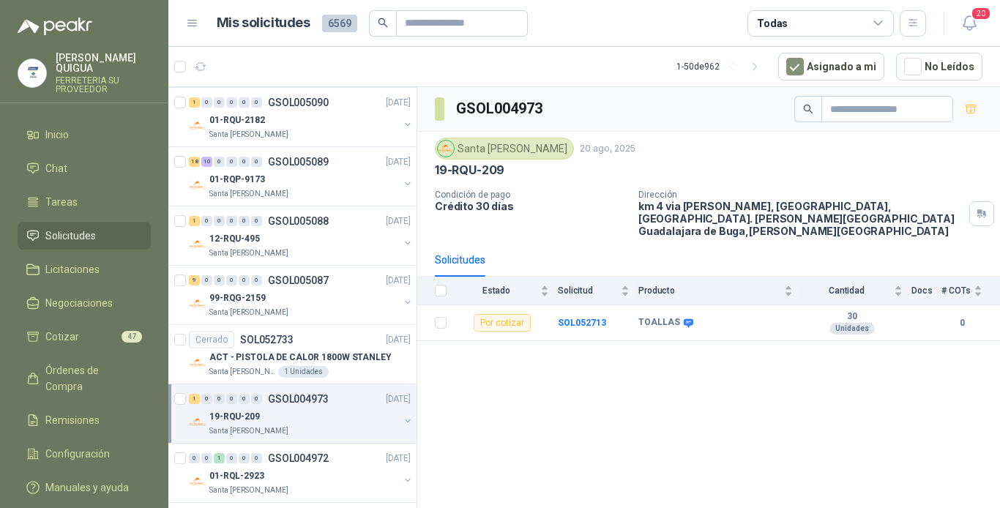
click at [82, 228] on span "Solicitudes" at bounding box center [70, 236] width 51 height 16
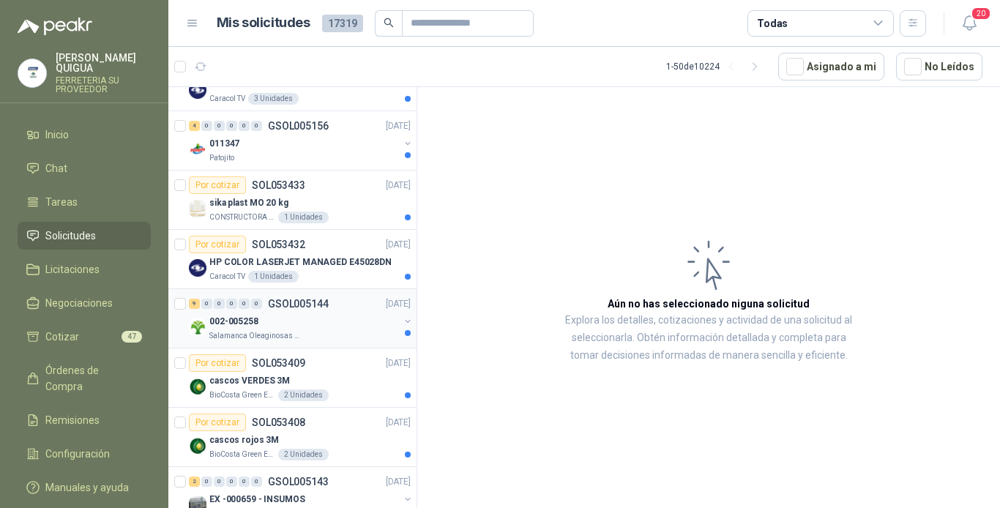
scroll to position [220, 0]
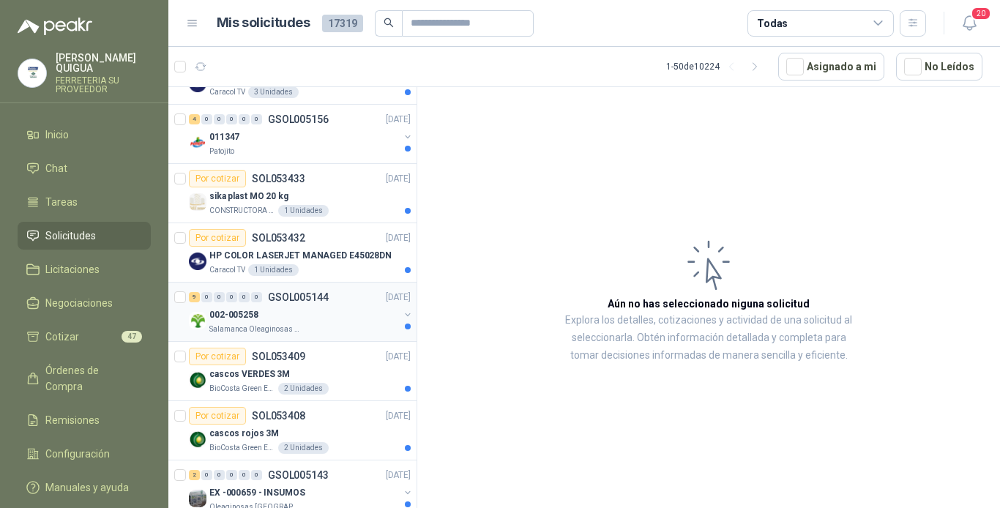
click at [307, 316] on div "002-005258" at bounding box center [304, 315] width 190 height 18
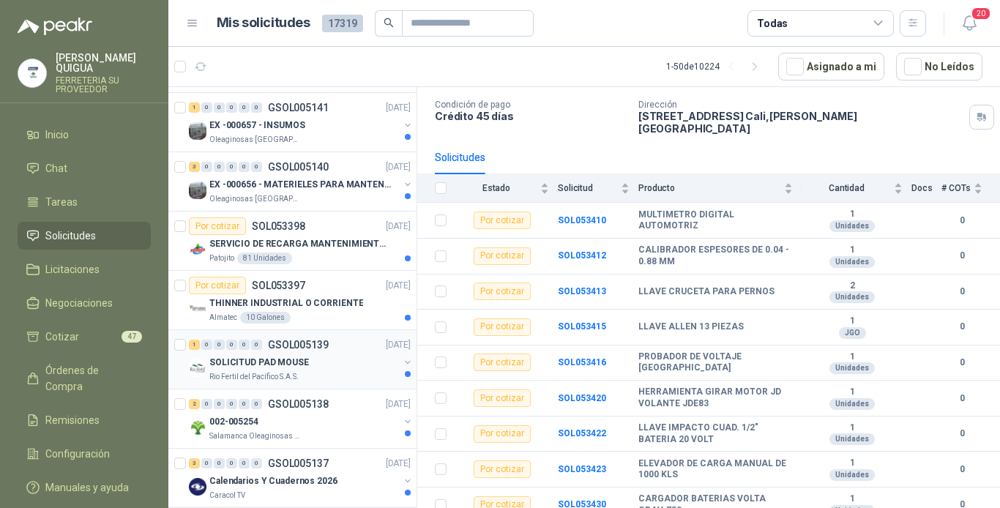
scroll to position [732, 0]
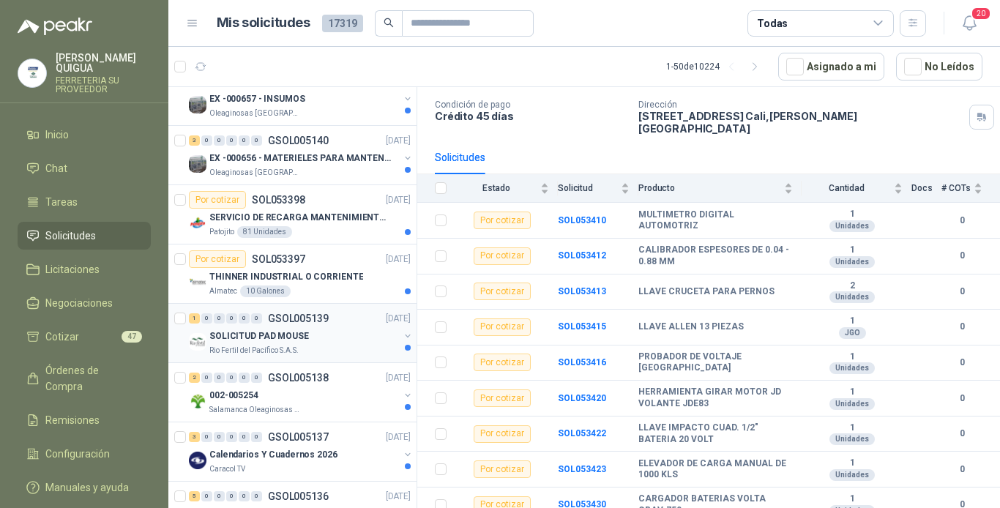
click at [316, 342] on div "SOLICITUD PAD MOUSE" at bounding box center [304, 336] width 190 height 18
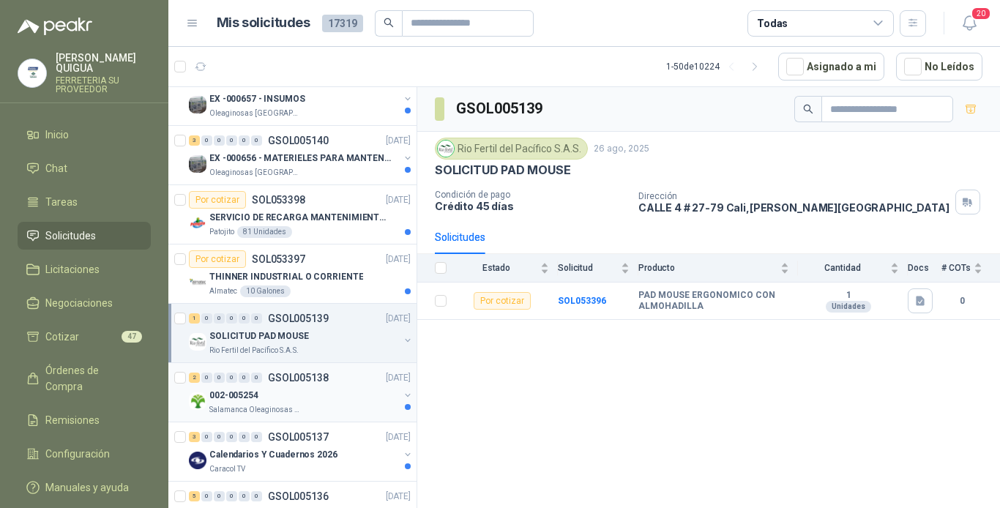
click at [316, 396] on div "002-005254" at bounding box center [304, 396] width 190 height 18
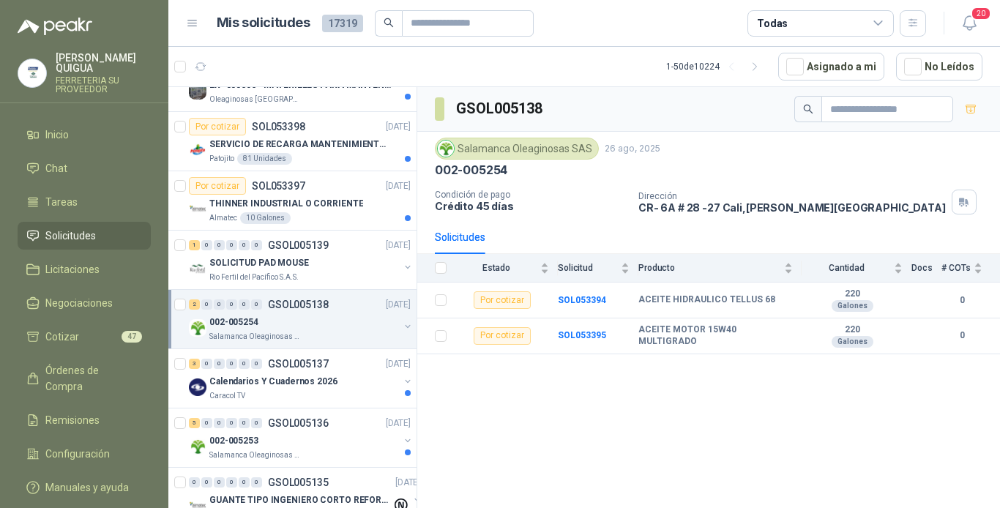
scroll to position [879, 0]
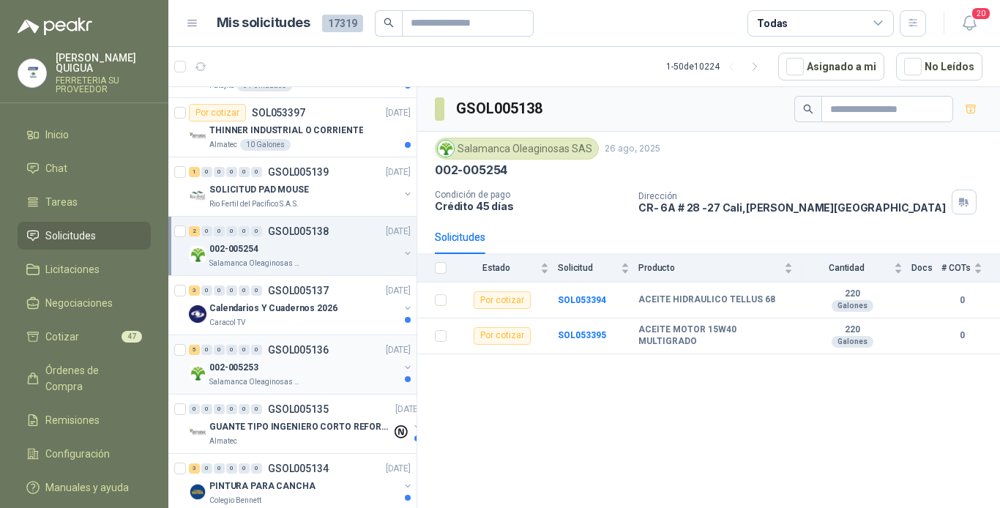
click at [311, 369] on div "002-005253" at bounding box center [304, 368] width 190 height 18
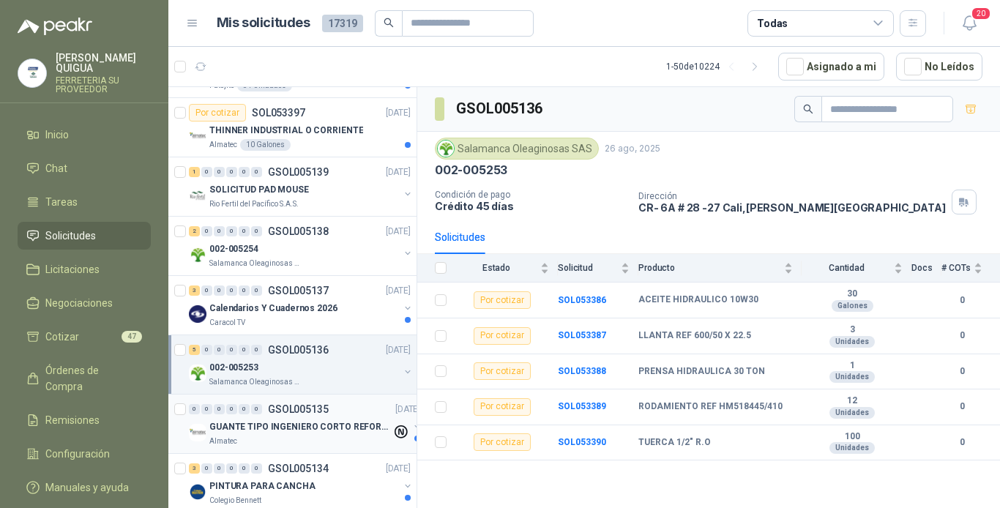
click at [324, 430] on p "GUANTE TIPO INGENIERO CORTO REFORZADO" at bounding box center [300, 427] width 182 height 14
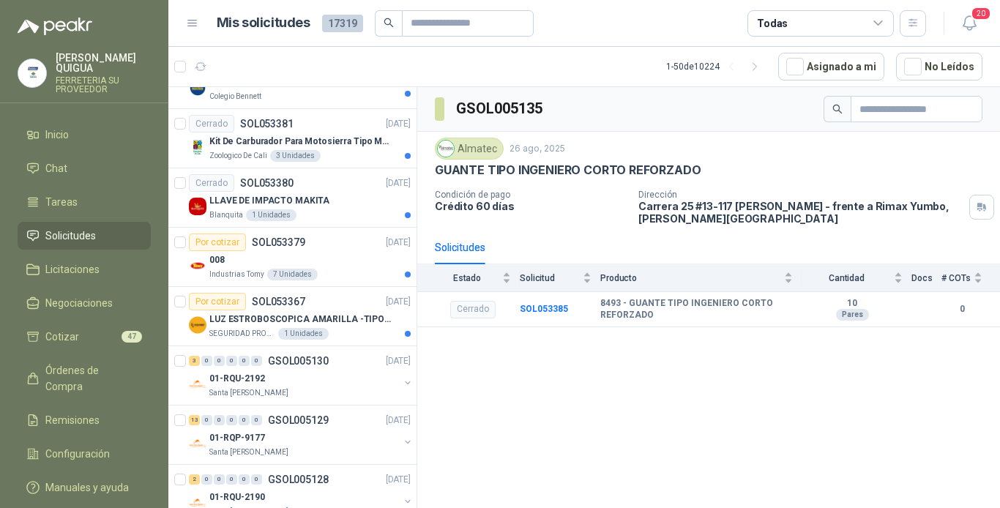
scroll to position [1318, 0]
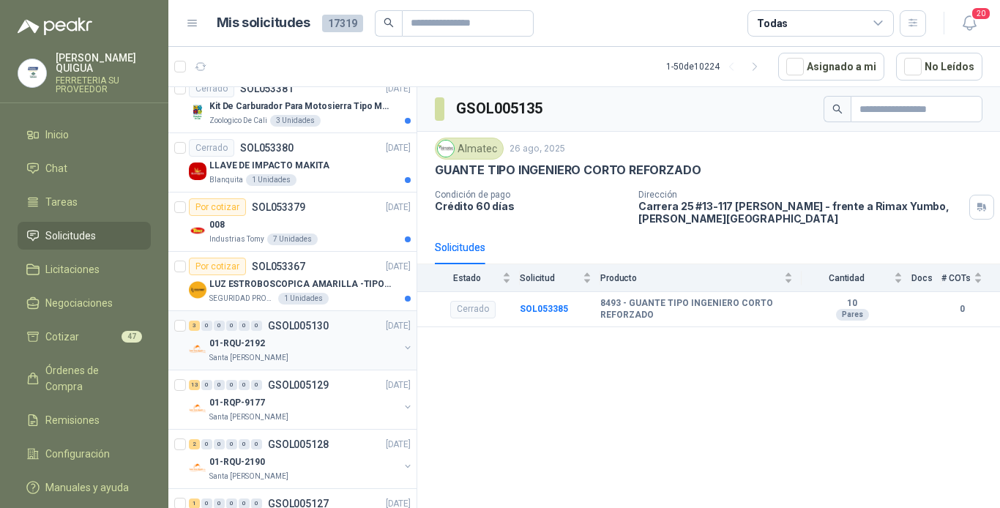
click at [316, 343] on div "01-RQU-2192" at bounding box center [304, 344] width 190 height 18
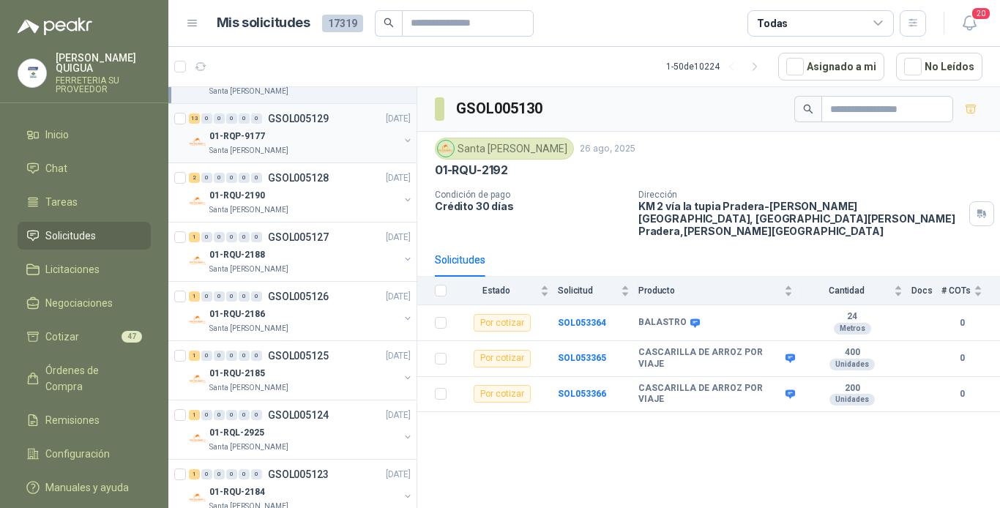
scroll to position [1611, 0]
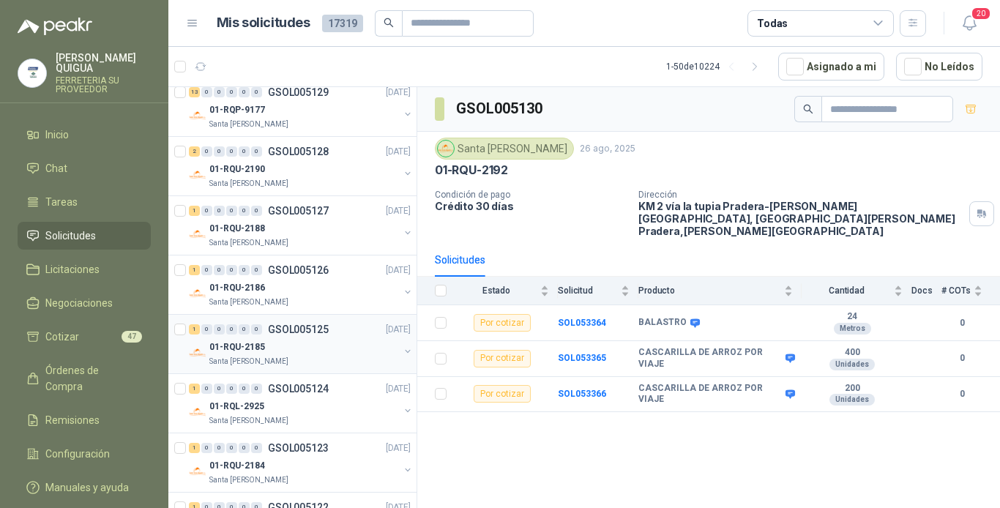
click at [313, 349] on div "01-RQU-2185" at bounding box center [304, 347] width 190 height 18
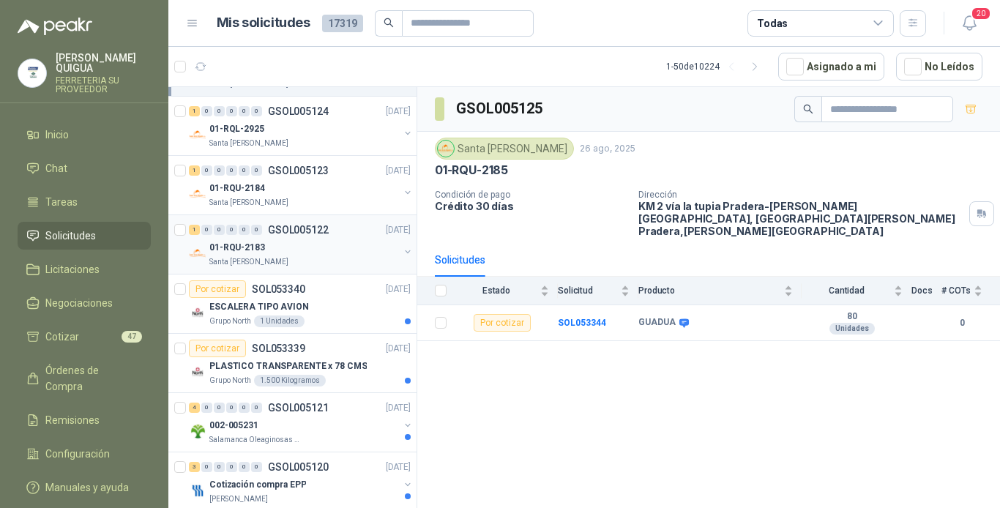
scroll to position [1904, 0]
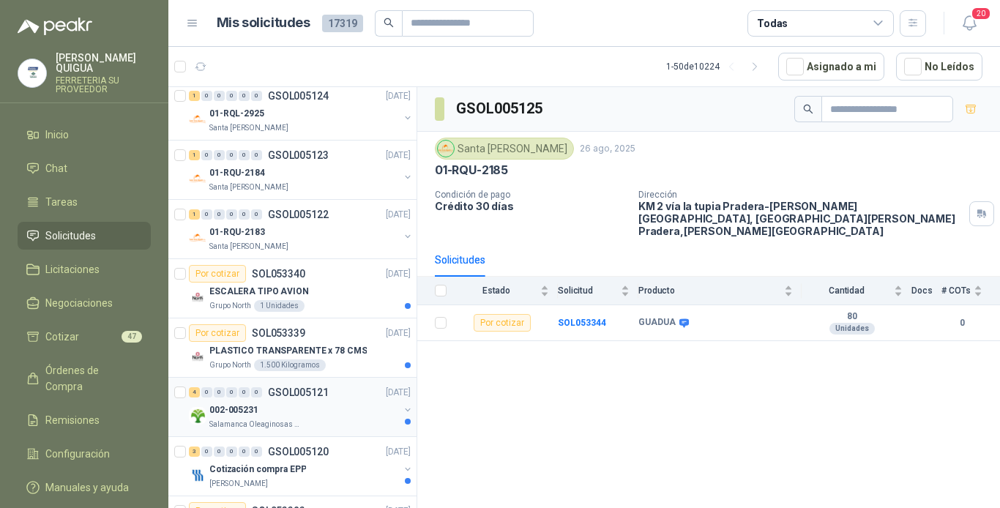
click at [315, 403] on div "002-005231" at bounding box center [304, 410] width 190 height 18
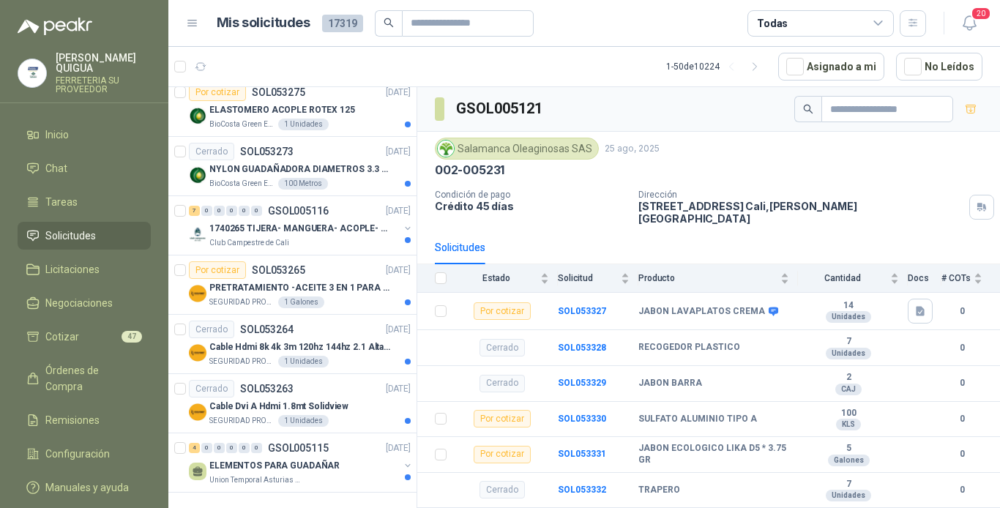
scroll to position [2572, 0]
click at [83, 228] on span "Solicitudes" at bounding box center [70, 236] width 51 height 16
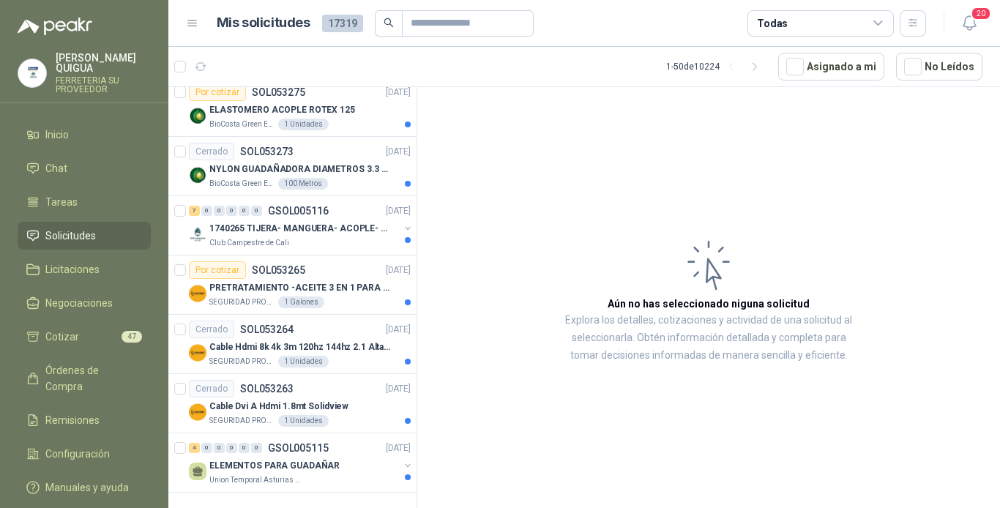
click at [83, 228] on span "Solicitudes" at bounding box center [70, 236] width 51 height 16
click at [75, 127] on li "Inicio" at bounding box center [84, 135] width 116 height 16
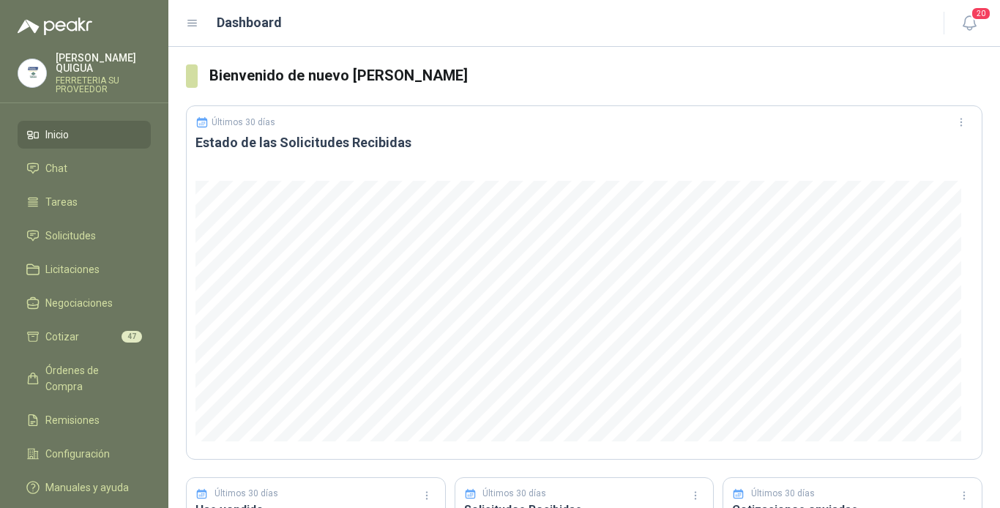
click at [89, 127] on li "Inicio" at bounding box center [84, 135] width 116 height 16
click at [135, 331] on span "47" at bounding box center [132, 337] width 21 height 12
